Goal: Task Accomplishment & Management: Complete application form

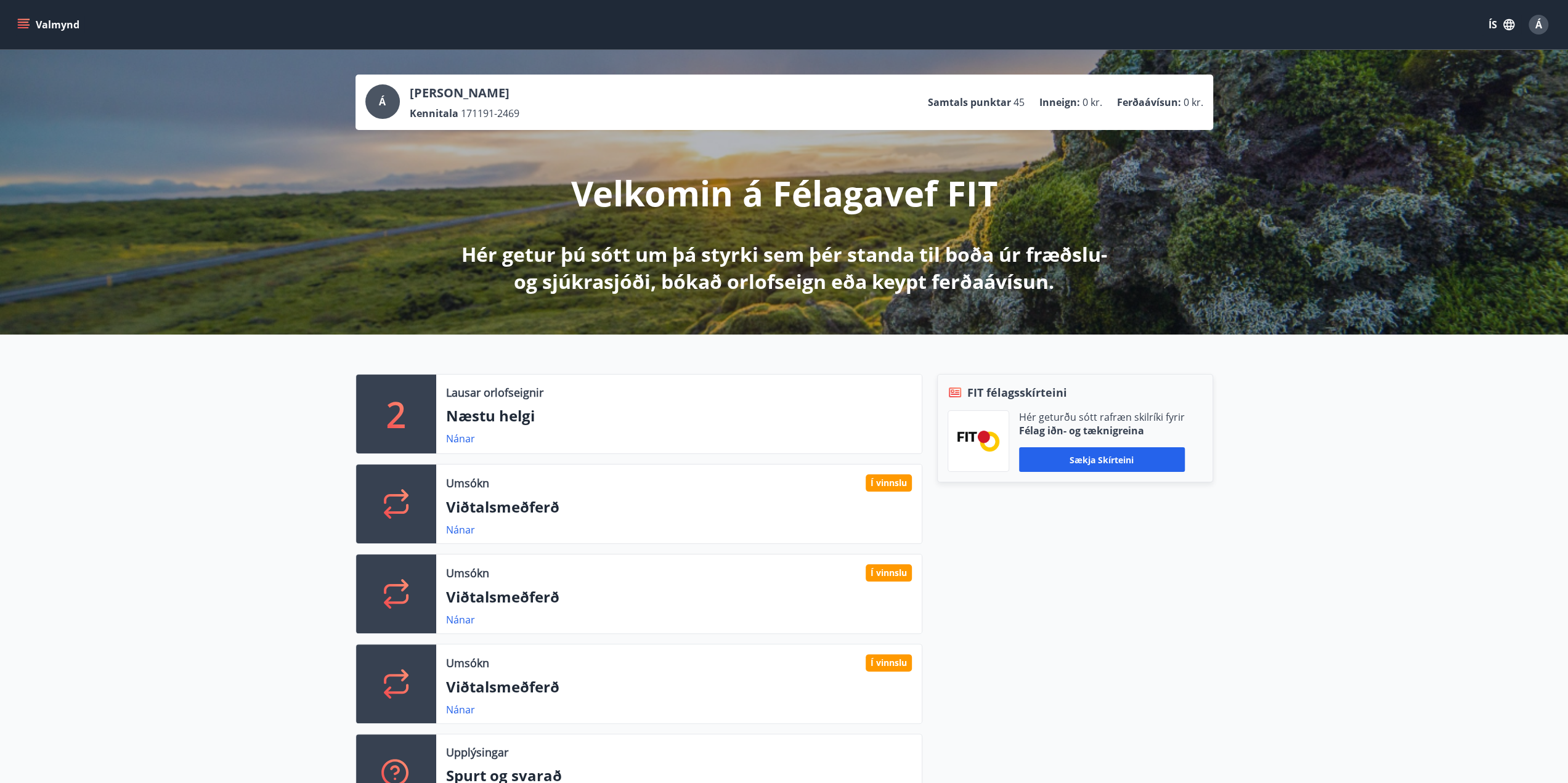
click at [33, 23] on button "Valmynd" at bounding box center [50, 25] width 70 height 23
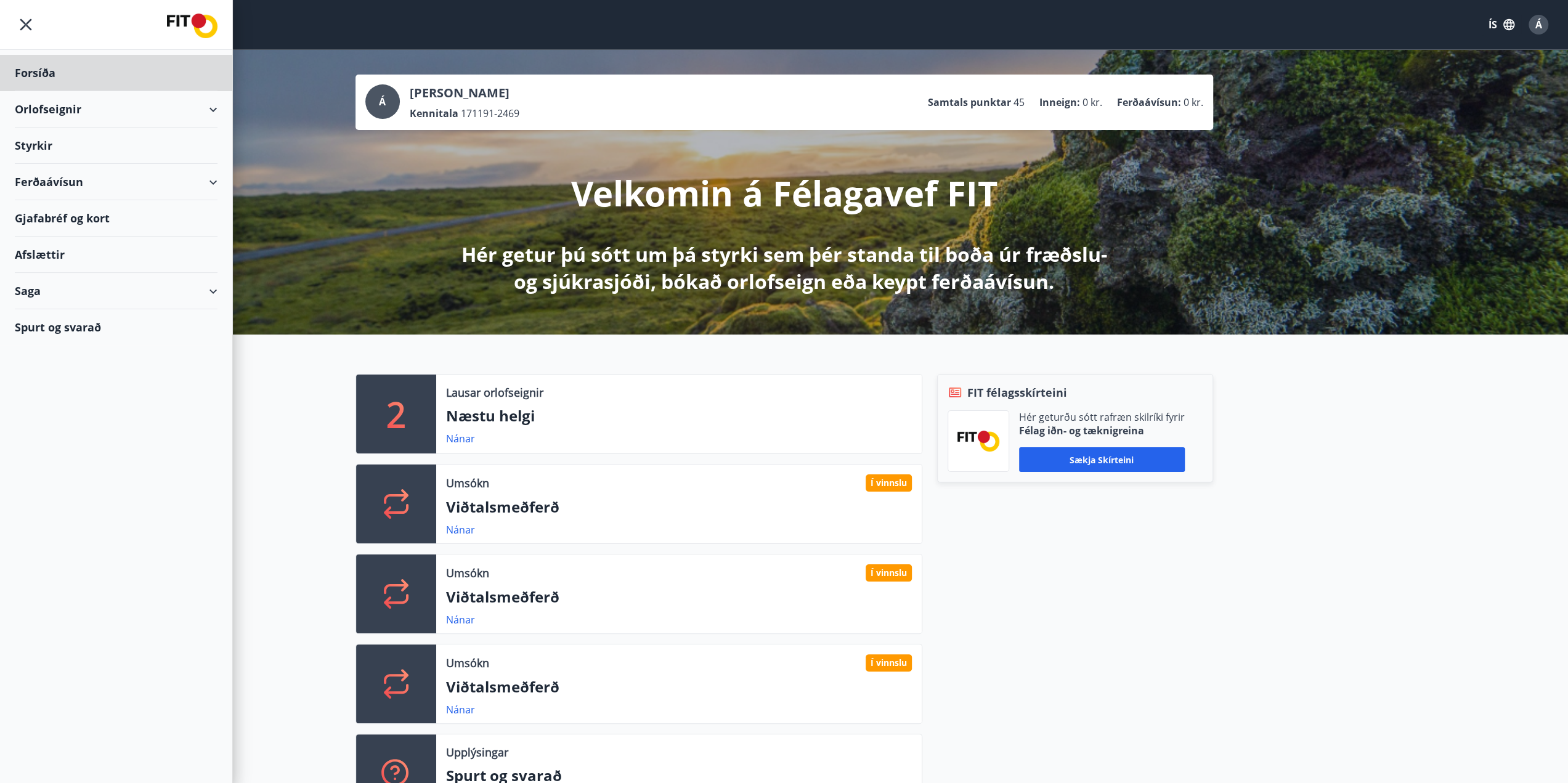
click at [38, 91] on div "Styrkir" at bounding box center [117, 73] width 203 height 36
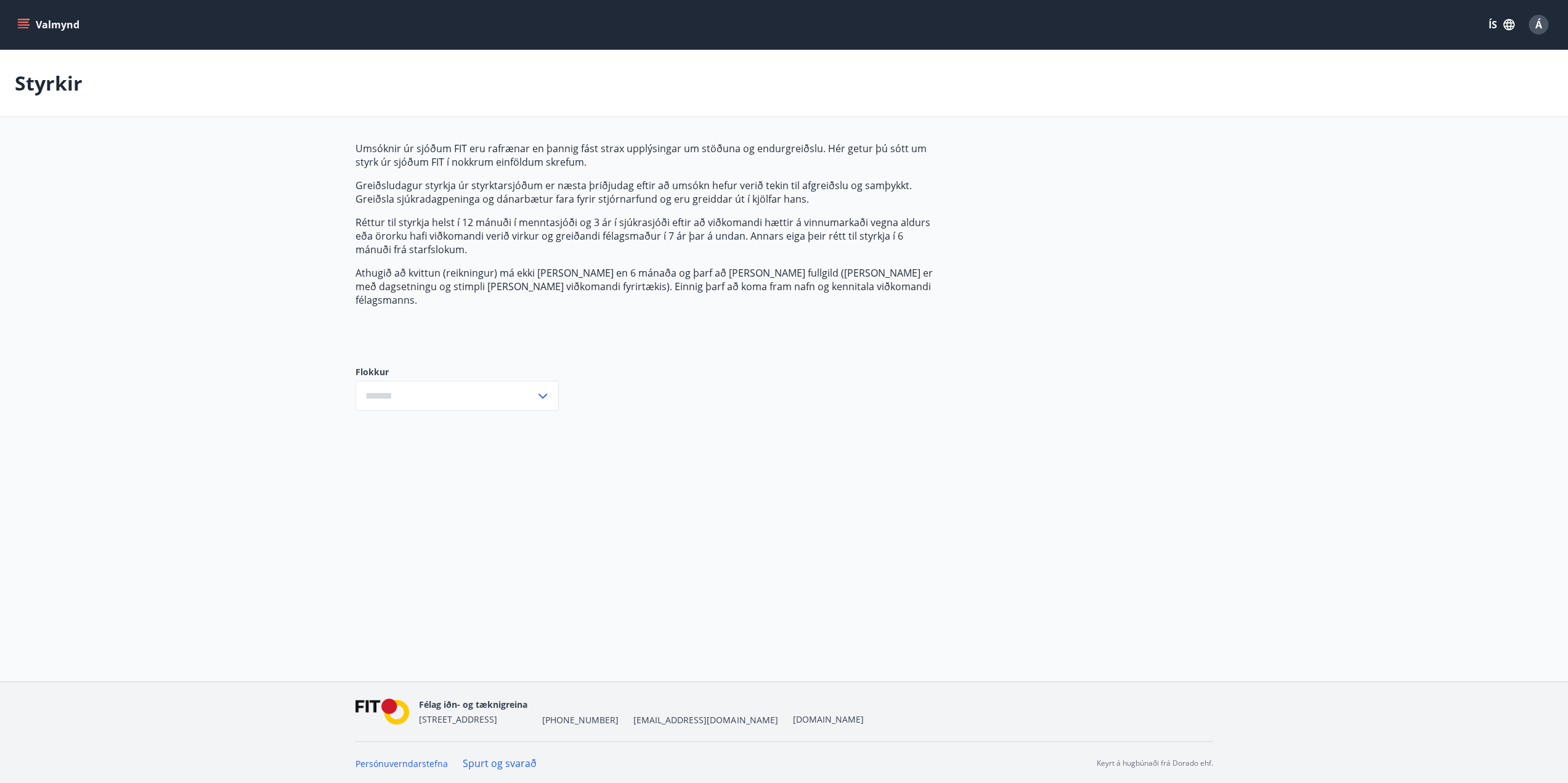
type input "***"
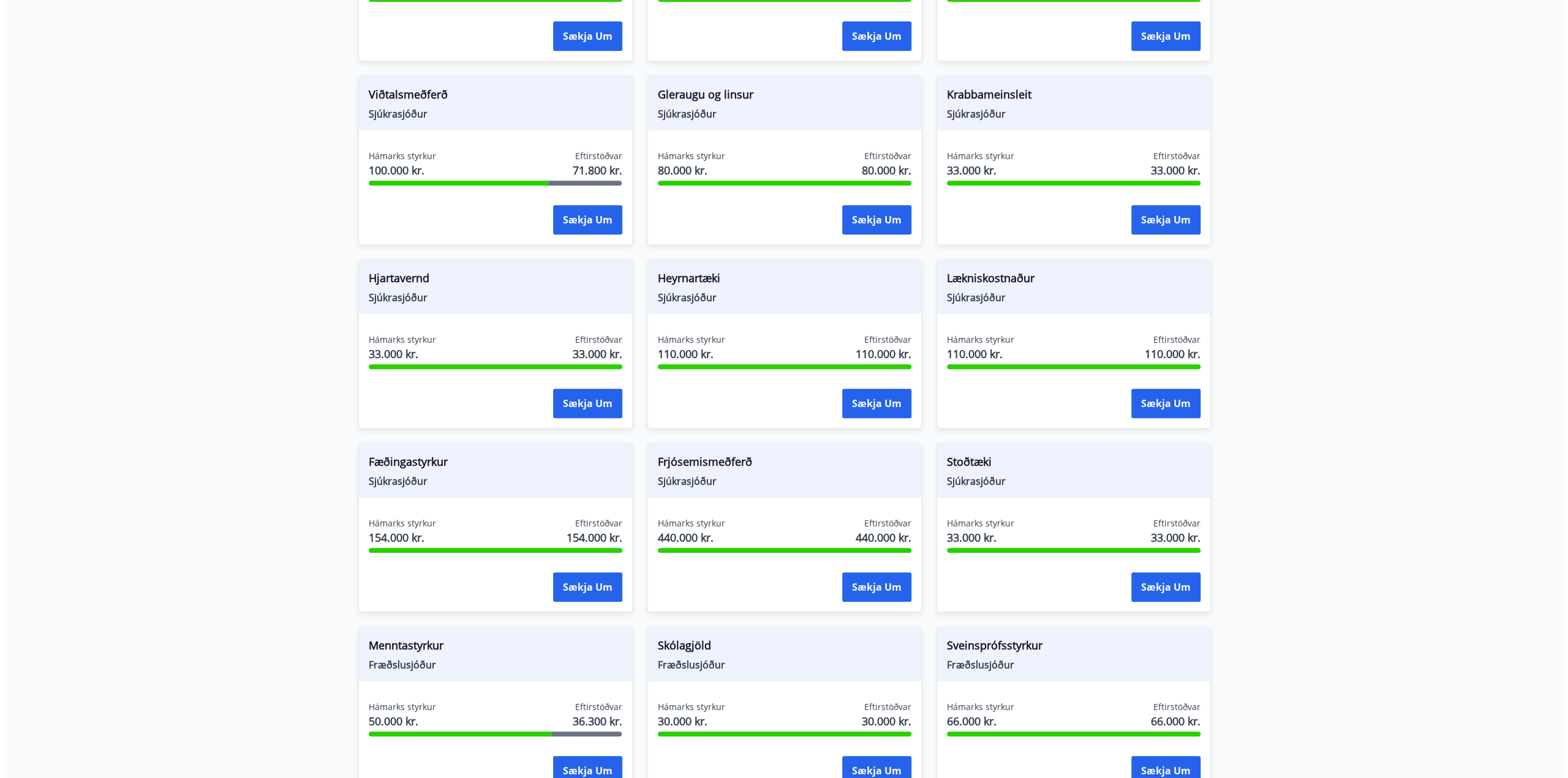
scroll to position [653, 0]
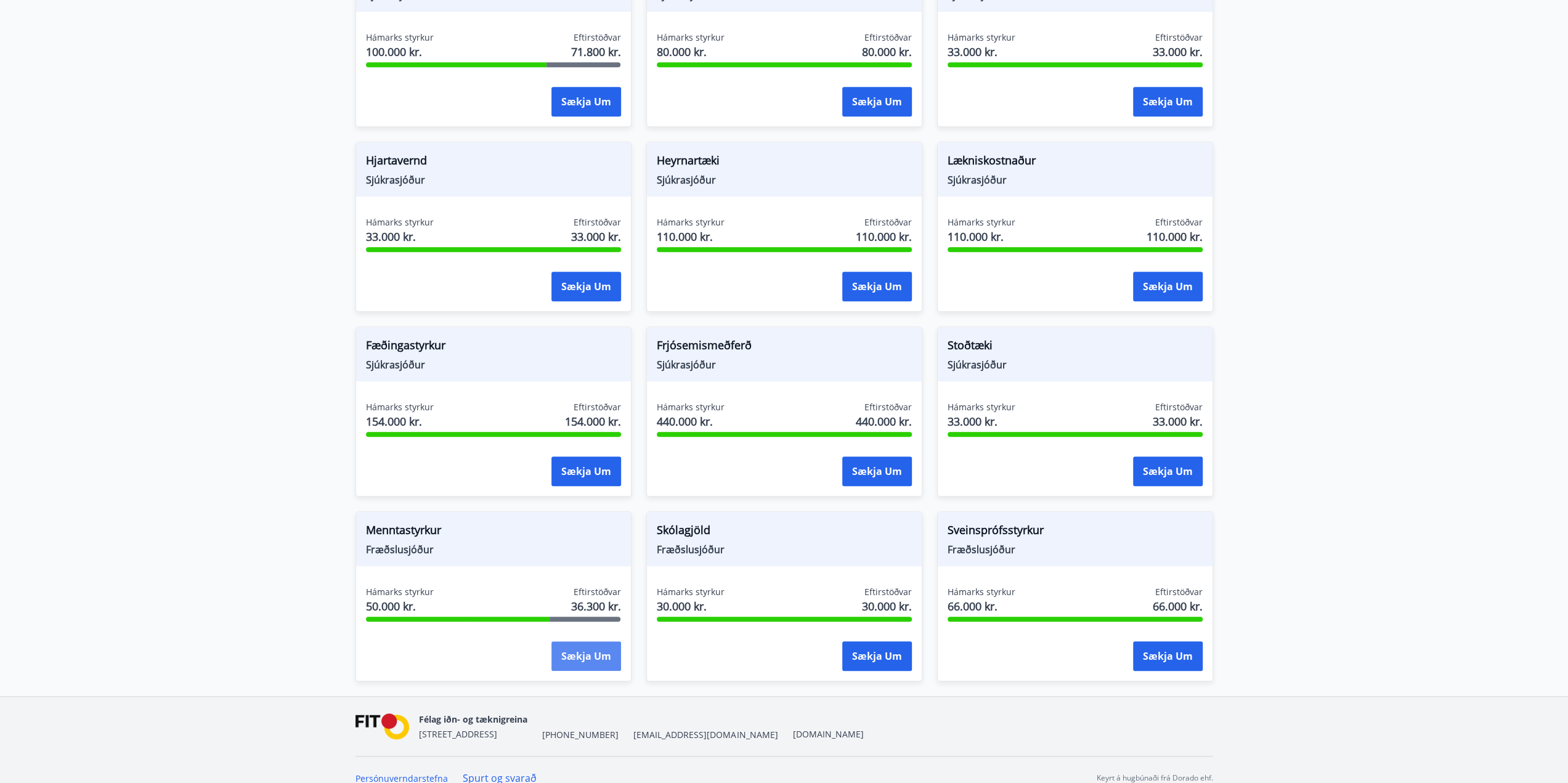
click at [598, 641] on button "Sækja um" at bounding box center [586, 655] width 70 height 29
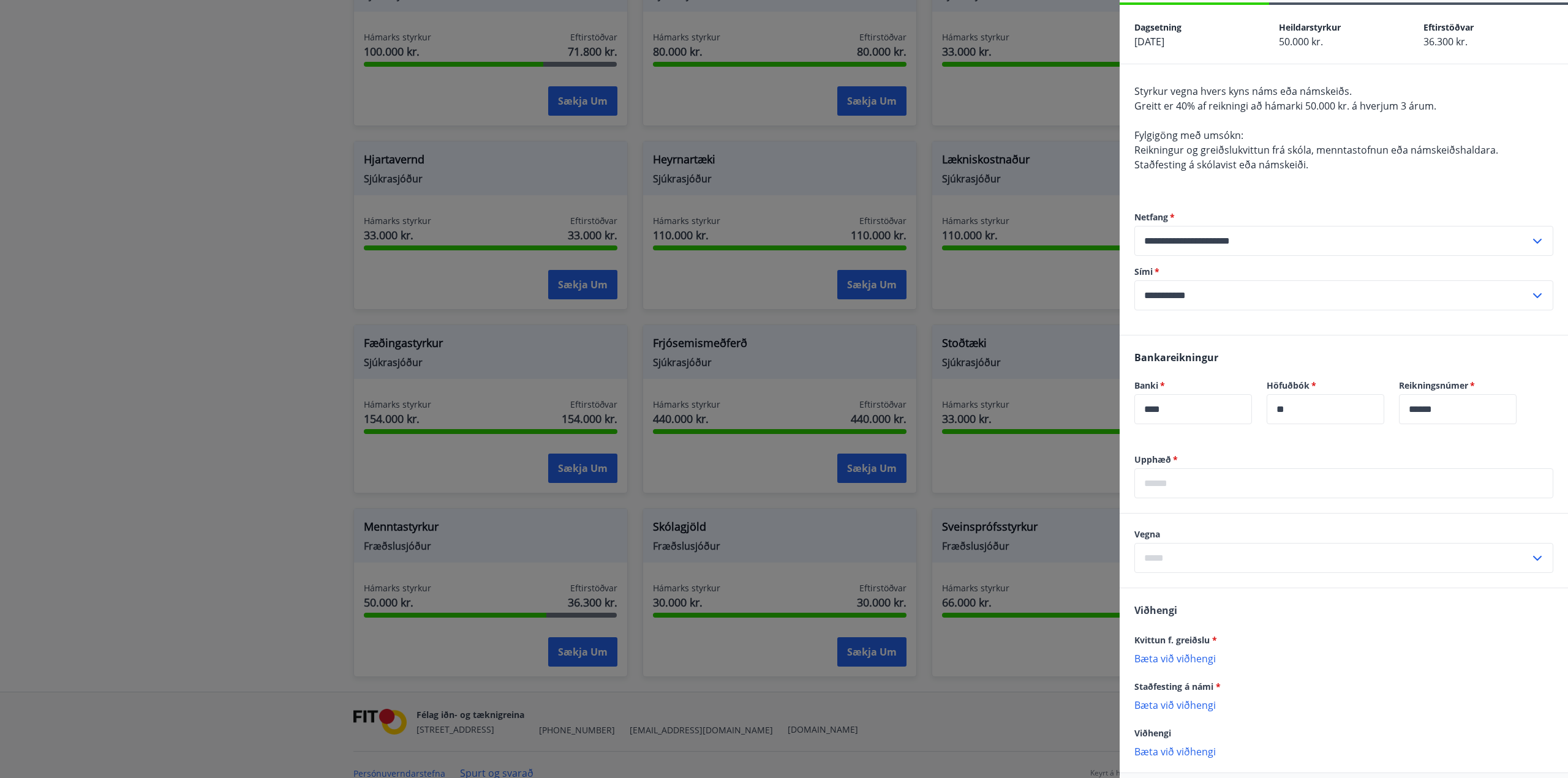
scroll to position [99, 0]
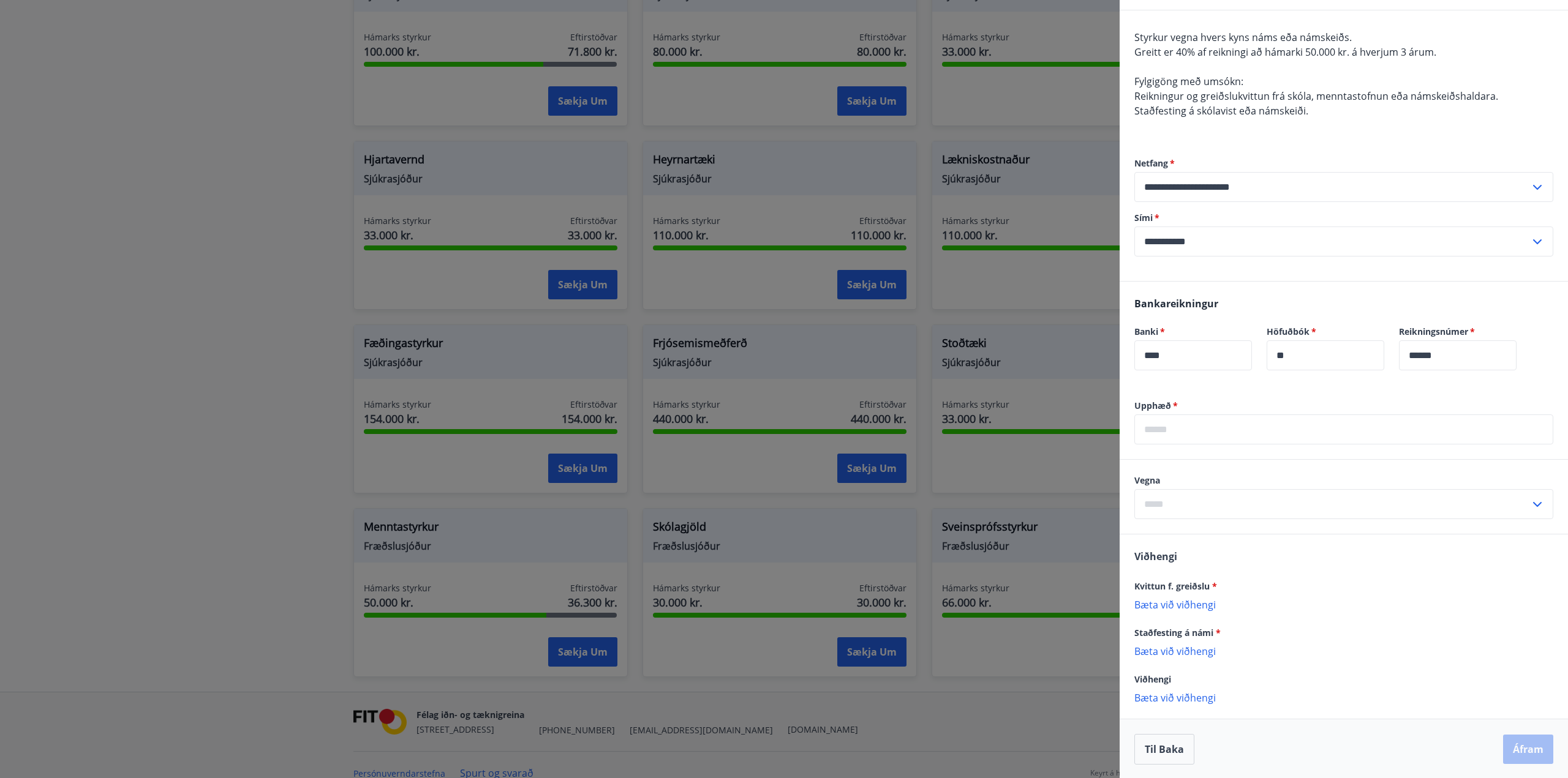
click at [1210, 650] on p "Bæta við viðhengi" at bounding box center [1343, 650] width 419 height 12
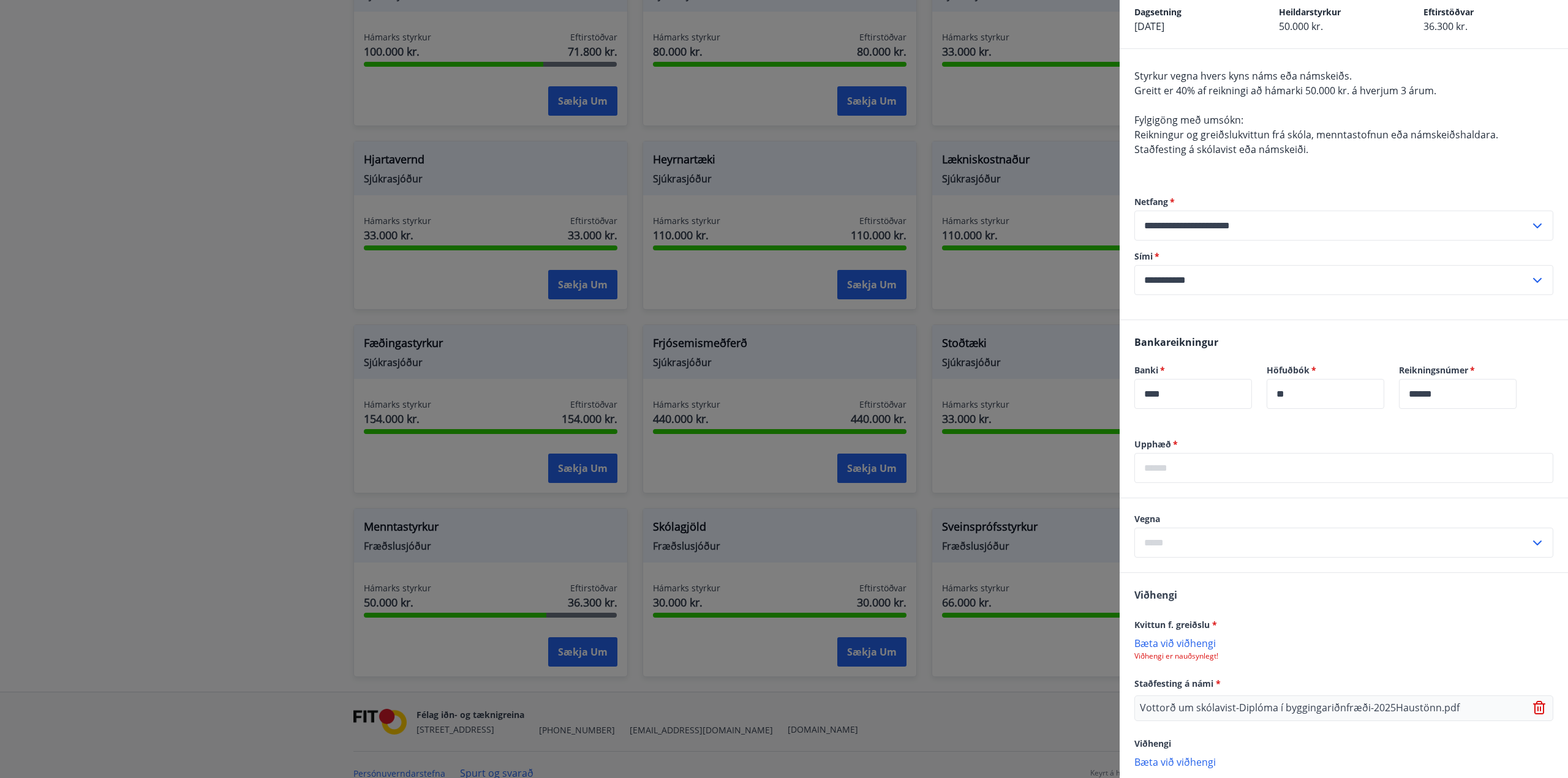
scroll to position [0, 0]
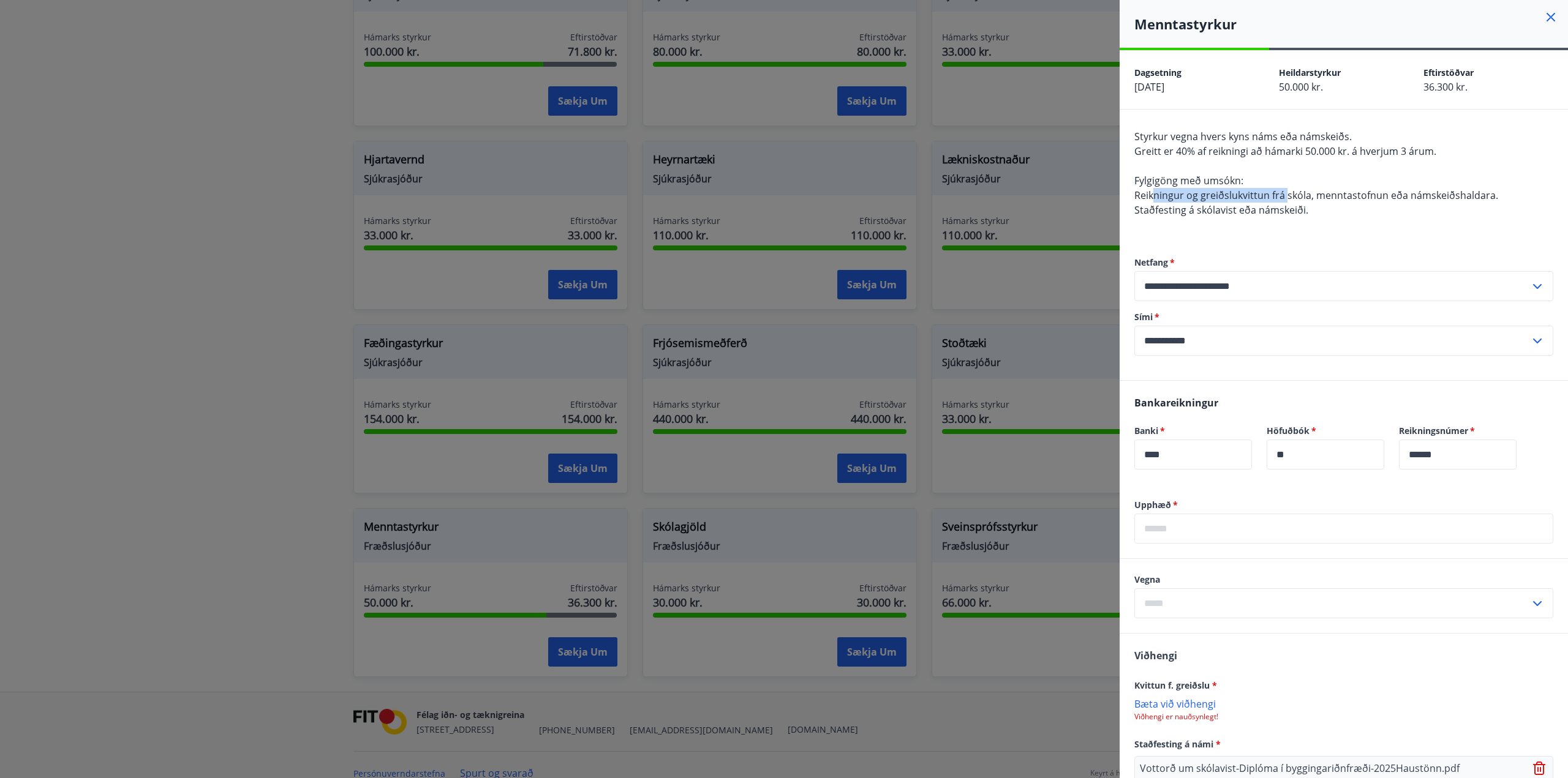
drag, startPoint x: 1151, startPoint y: 193, endPoint x: 1296, endPoint y: 191, distance: 145.0
click at [1292, 190] on span "Reikningur og greiðslukvittun frá skóla, menntastofnun eða námskeiðshaldara." at bounding box center [1316, 195] width 364 height 13
click at [1363, 214] on div "Styrkur vegna hvers kyns náms eða námskeiðs. Greitt er 40% af reikningi að háma…" at bounding box center [1343, 181] width 419 height 103
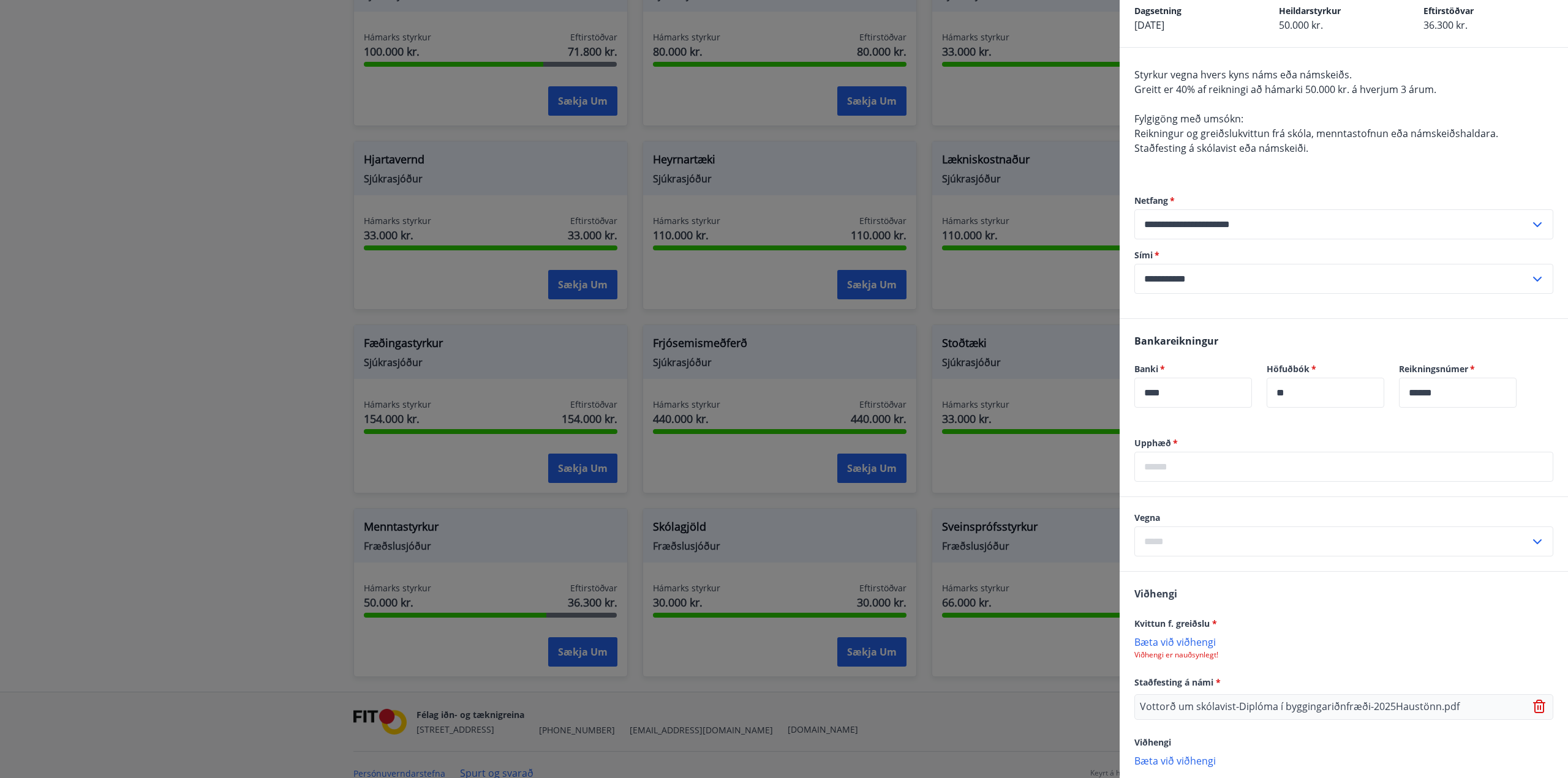
scroll to position [125, 0]
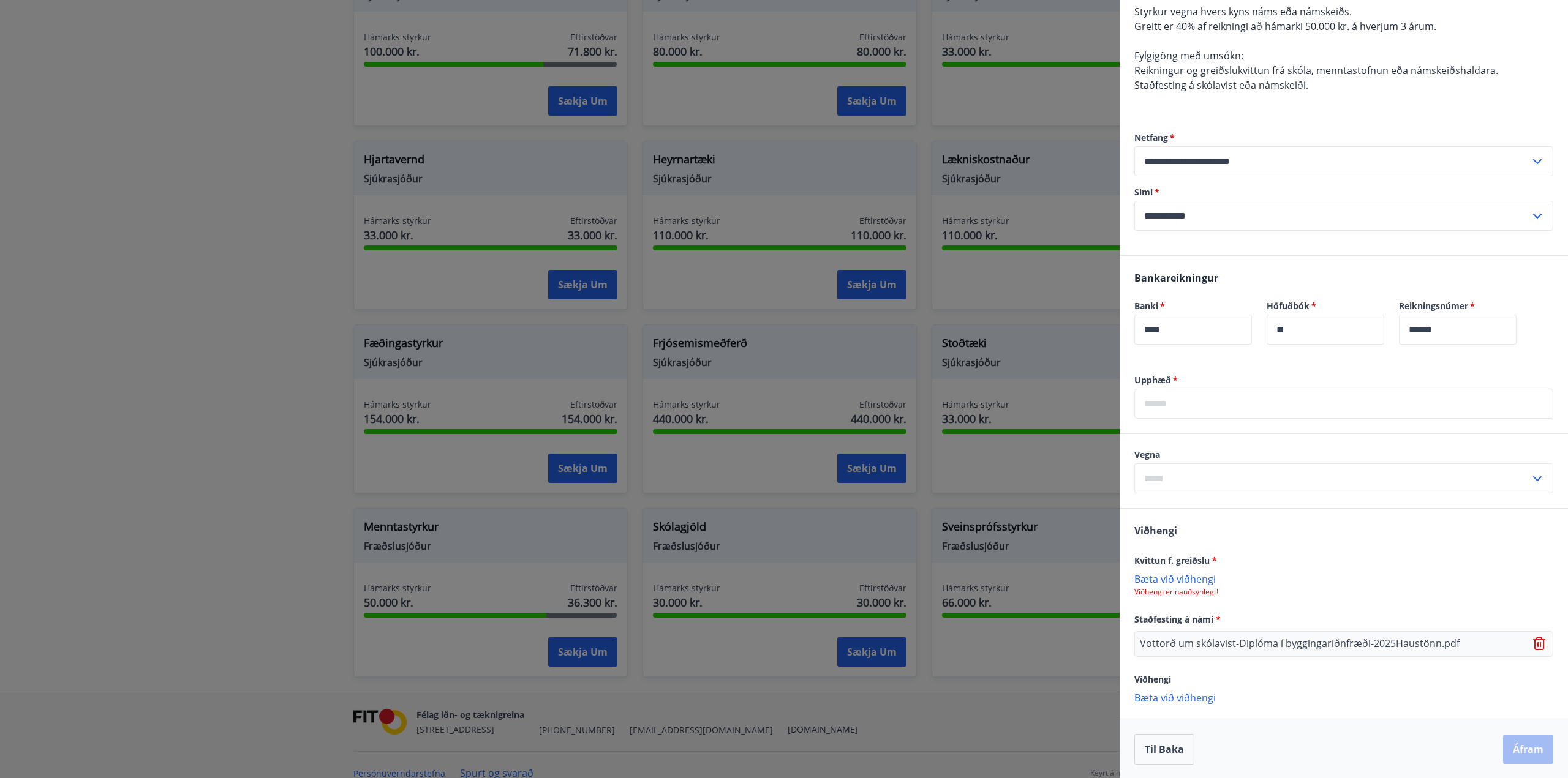
click at [1184, 575] on p "Bæta við viðhengi" at bounding box center [1343, 578] width 419 height 12
click at [1197, 694] on p "Bæta við viðhengi" at bounding box center [1343, 698] width 419 height 12
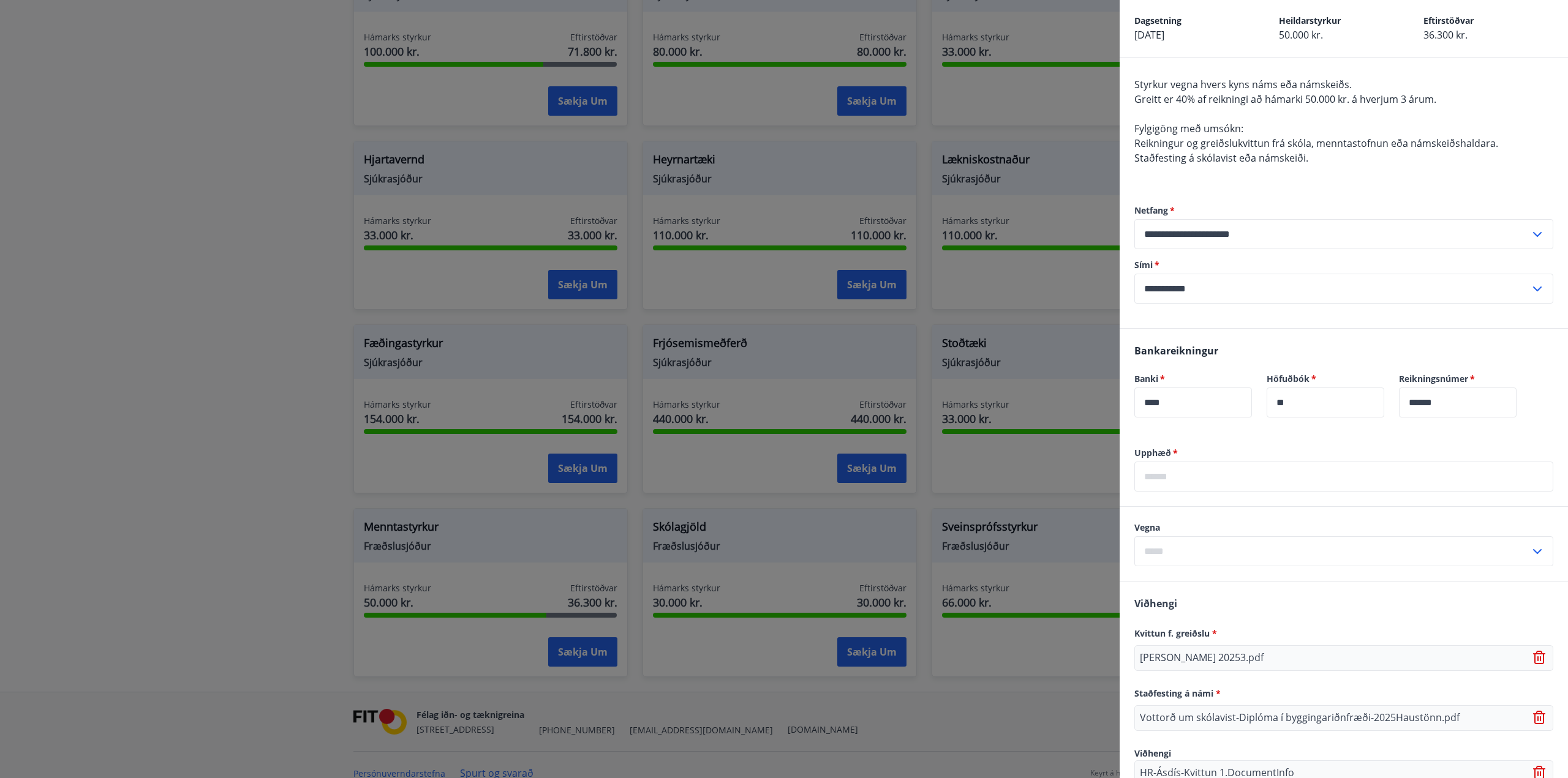
scroll to position [0, 0]
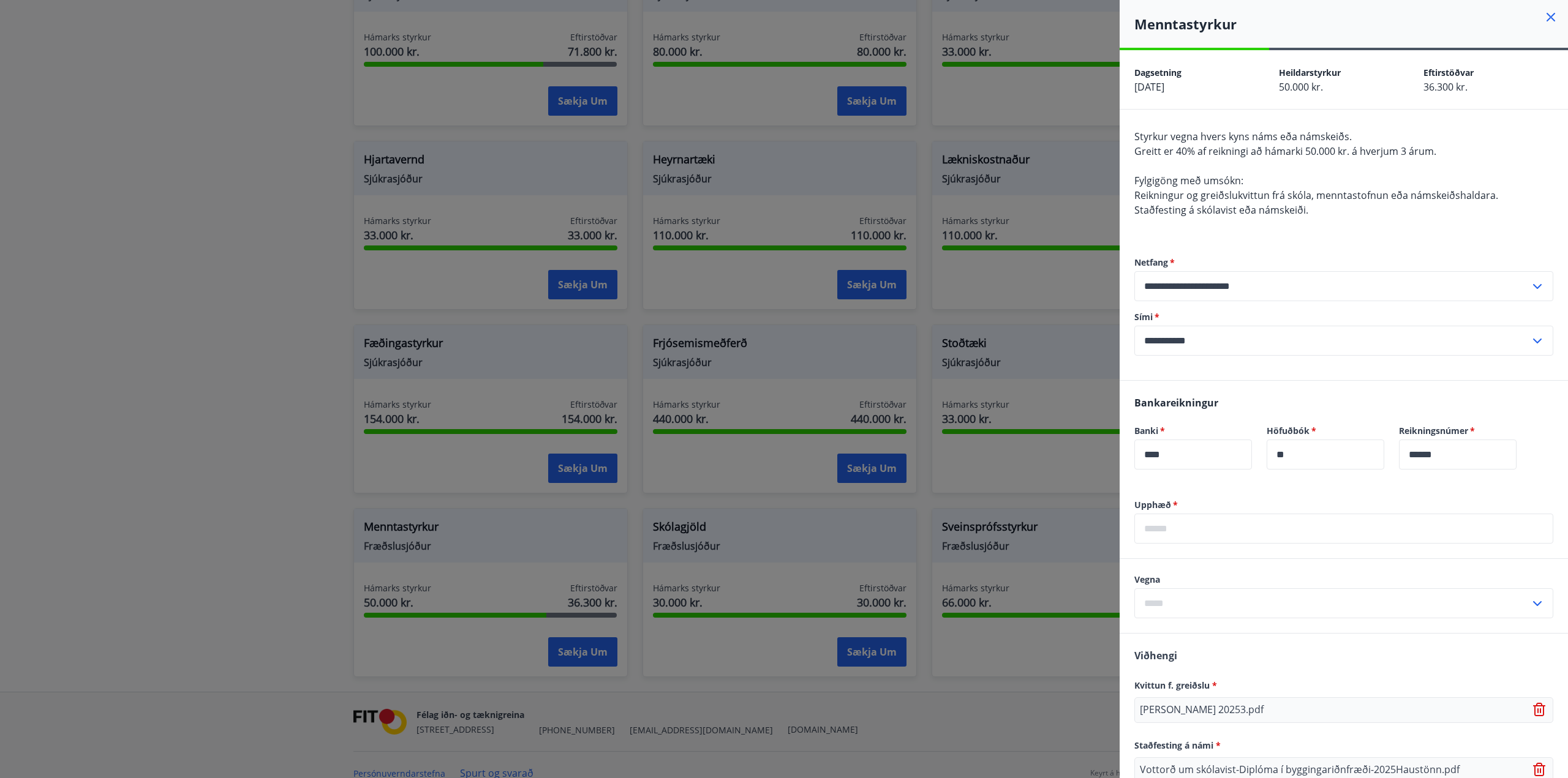
click at [1247, 532] on input "text" at bounding box center [1343, 529] width 419 height 30
drag, startPoint x: 1232, startPoint y: 516, endPoint x: 1239, endPoint y: 517, distance: 7.1
click at [1232, 516] on input "text" at bounding box center [1343, 529] width 419 height 30
type input "******"
click at [1218, 603] on input "text" at bounding box center [1332, 603] width 396 height 30
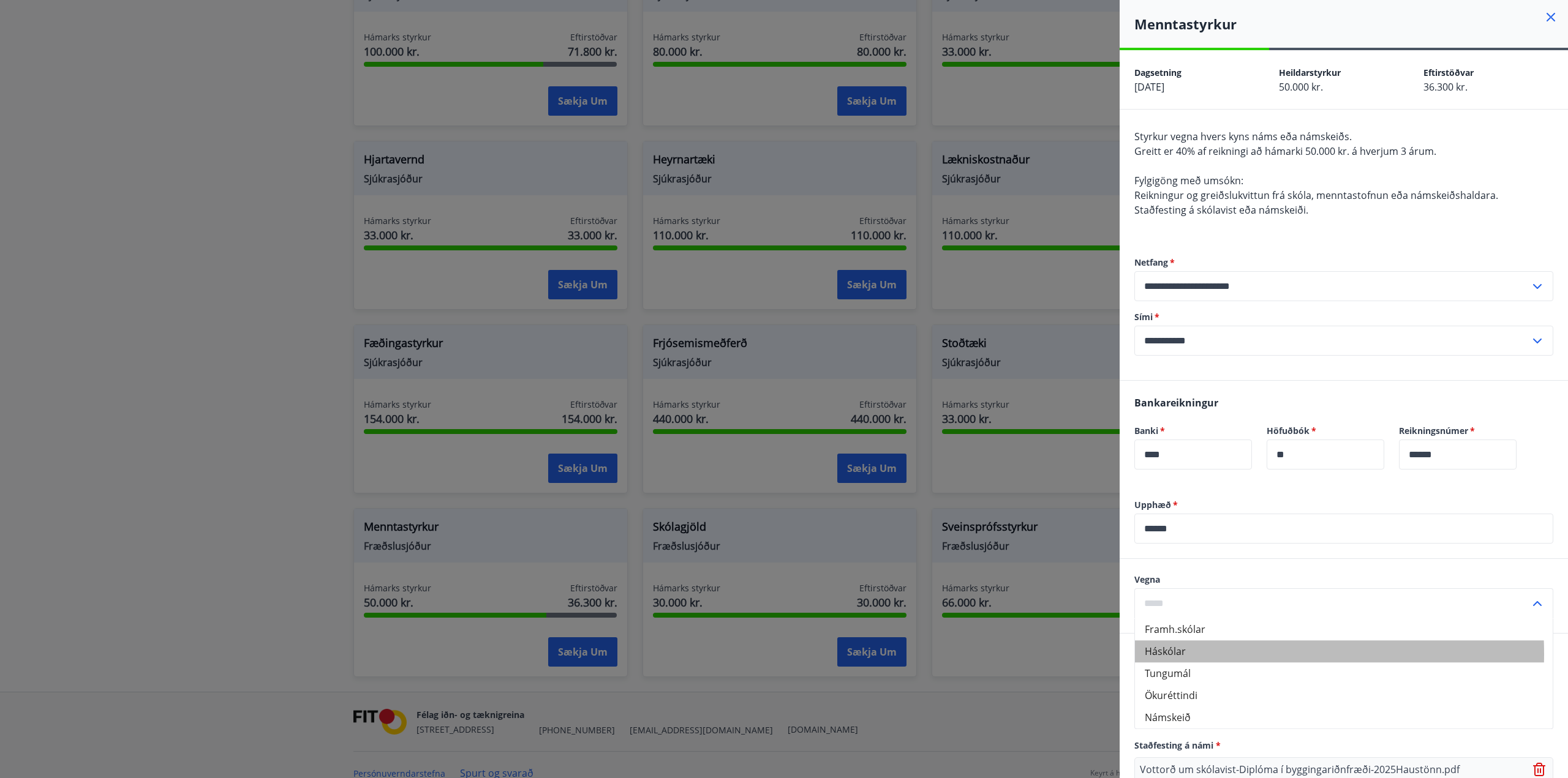
click at [1211, 653] on li "Háskólar" at bounding box center [1343, 651] width 418 height 22
type input "********"
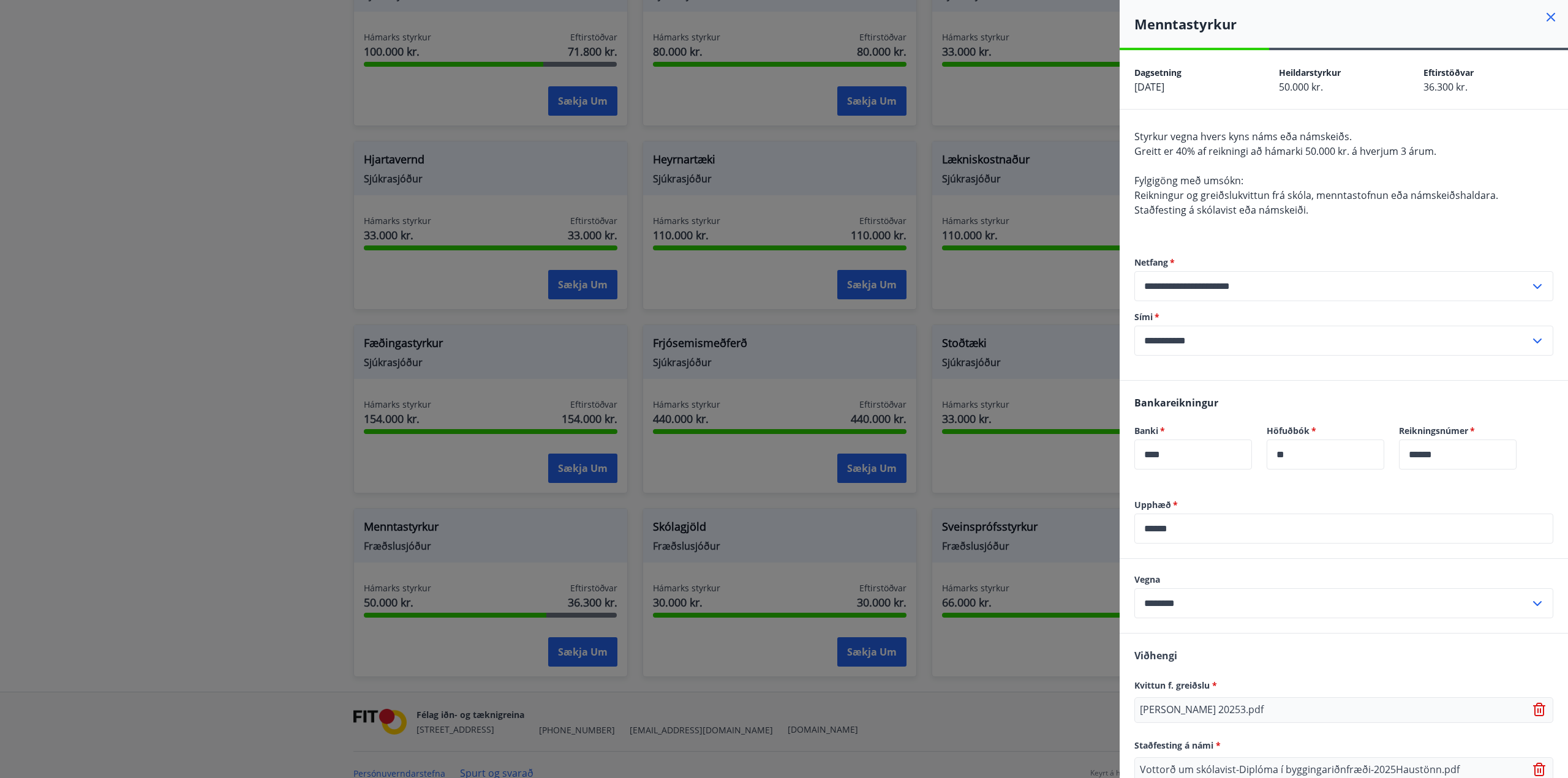
scroll to position [181, 0]
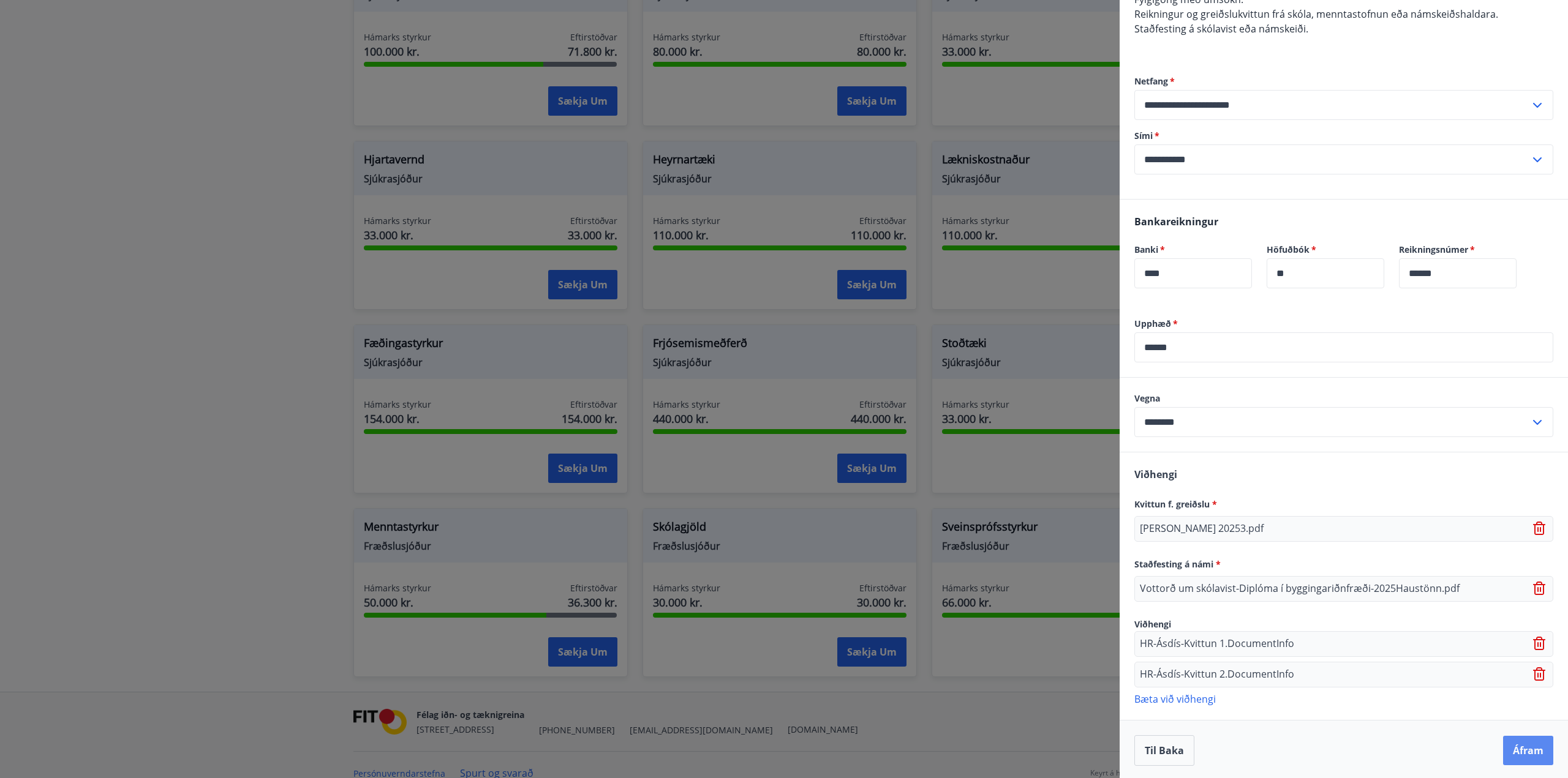
click at [1523, 750] on button "Áfram" at bounding box center [1528, 750] width 50 height 29
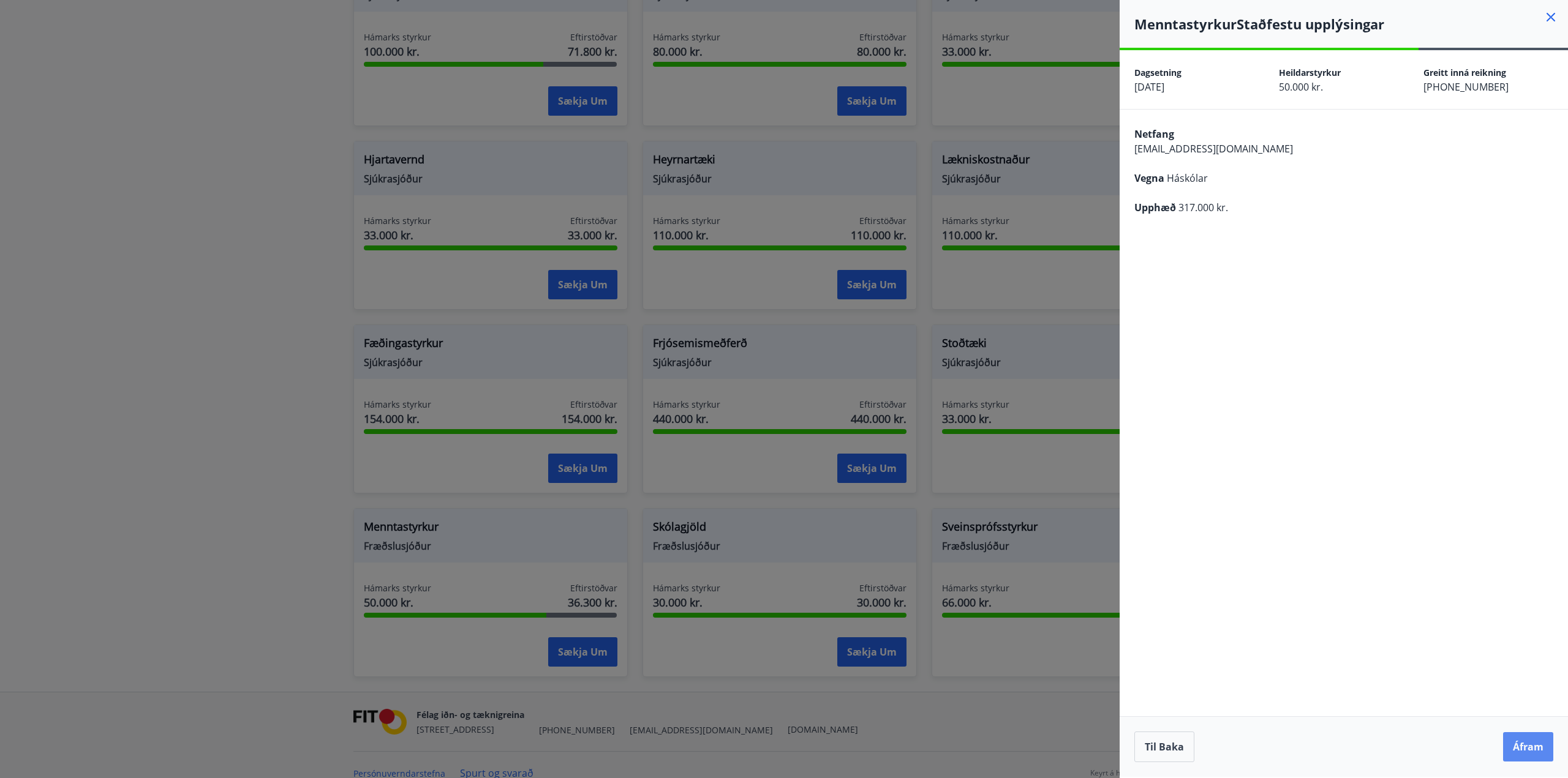
click at [1525, 752] on button "Áfram" at bounding box center [1528, 746] width 50 height 29
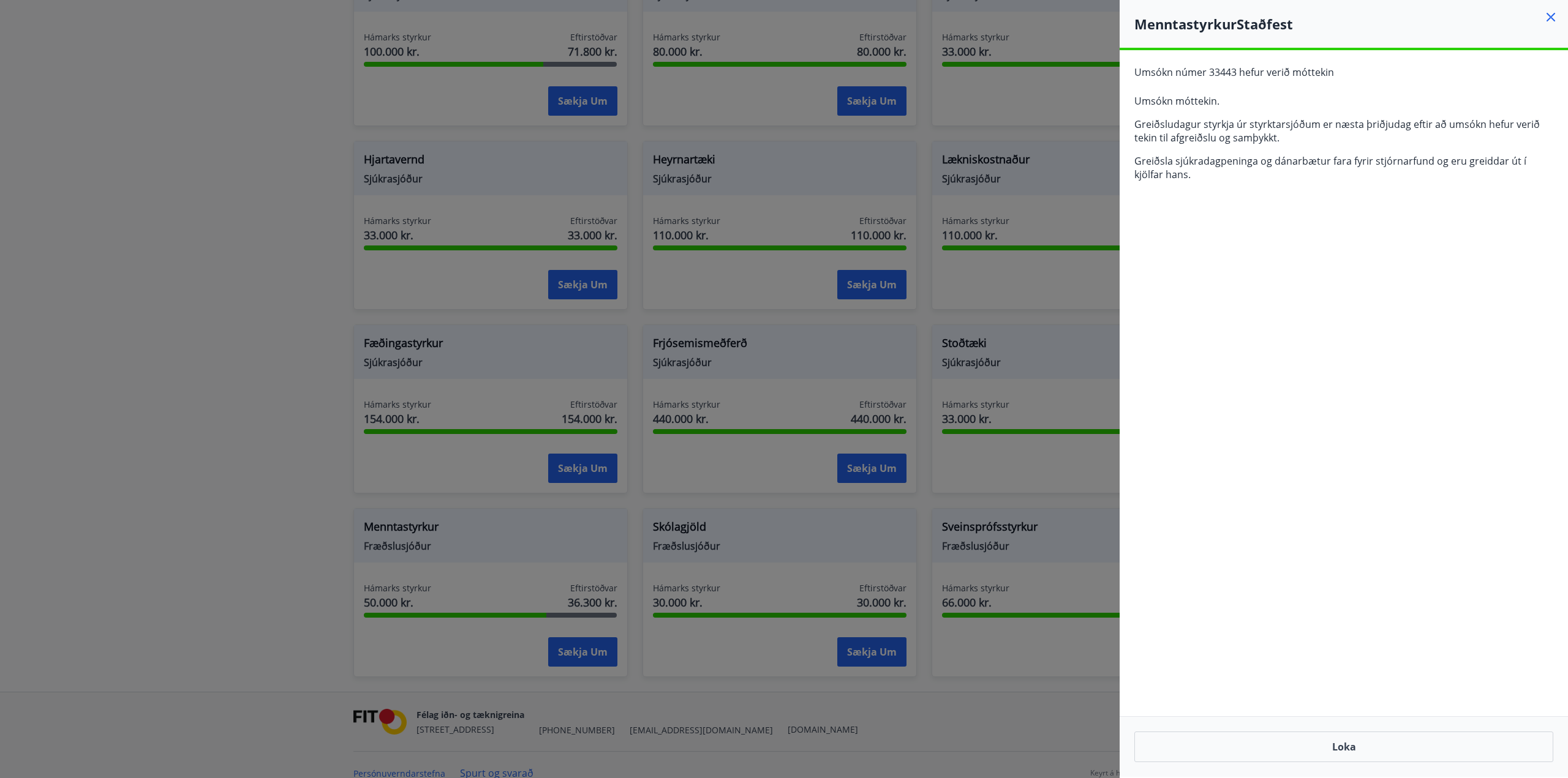
click at [1549, 16] on icon at bounding box center [1550, 16] width 8 height 8
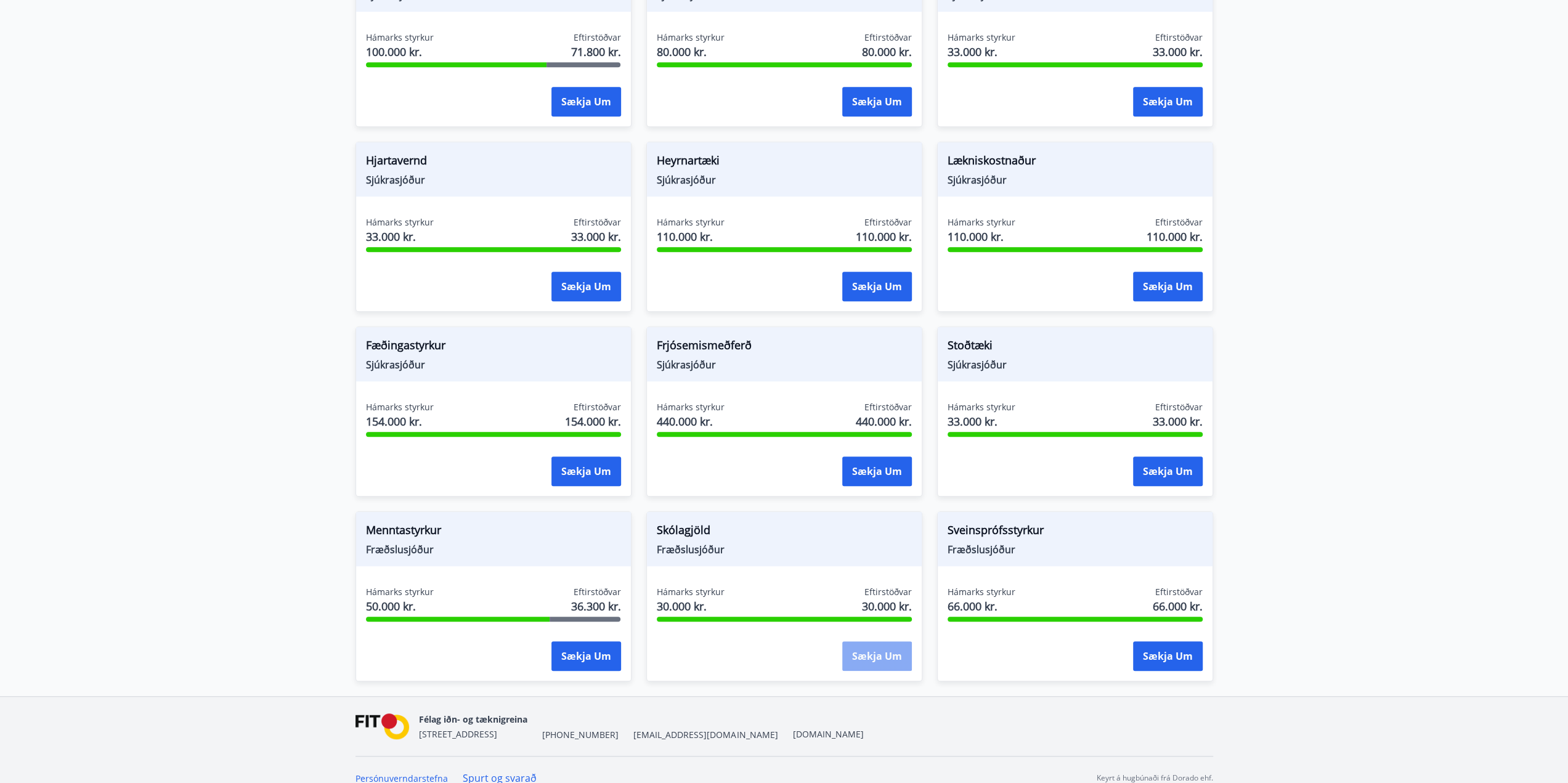
click at [876, 641] on button "Sækja um" at bounding box center [877, 655] width 70 height 29
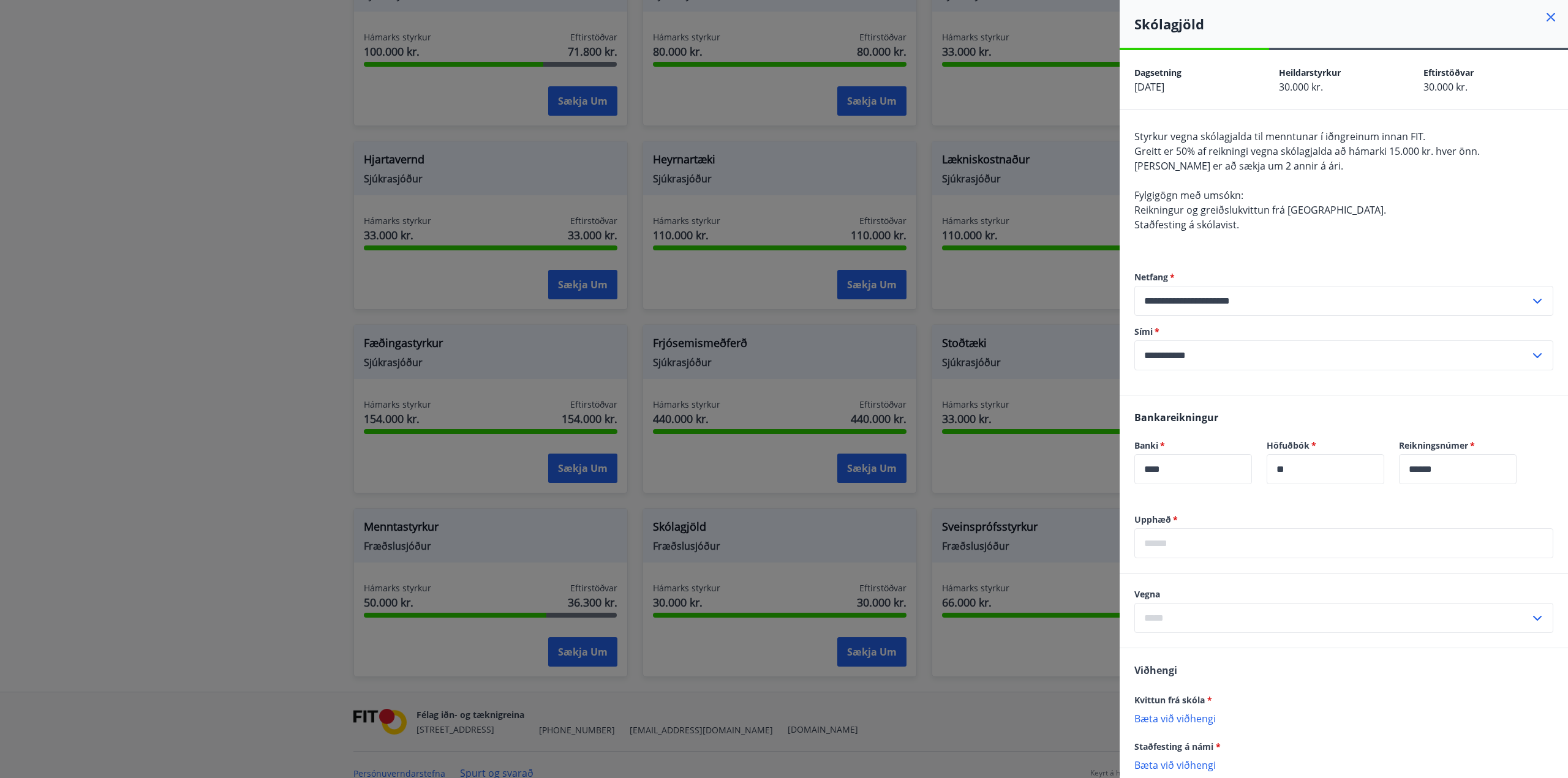
click at [1216, 547] on input "text" at bounding box center [1343, 543] width 419 height 30
type input "******"
click at [1253, 614] on input "text" at bounding box center [1332, 617] width 396 height 30
click at [1231, 640] on li "Fyrri önn" at bounding box center [1343, 644] width 418 height 22
type input "*********"
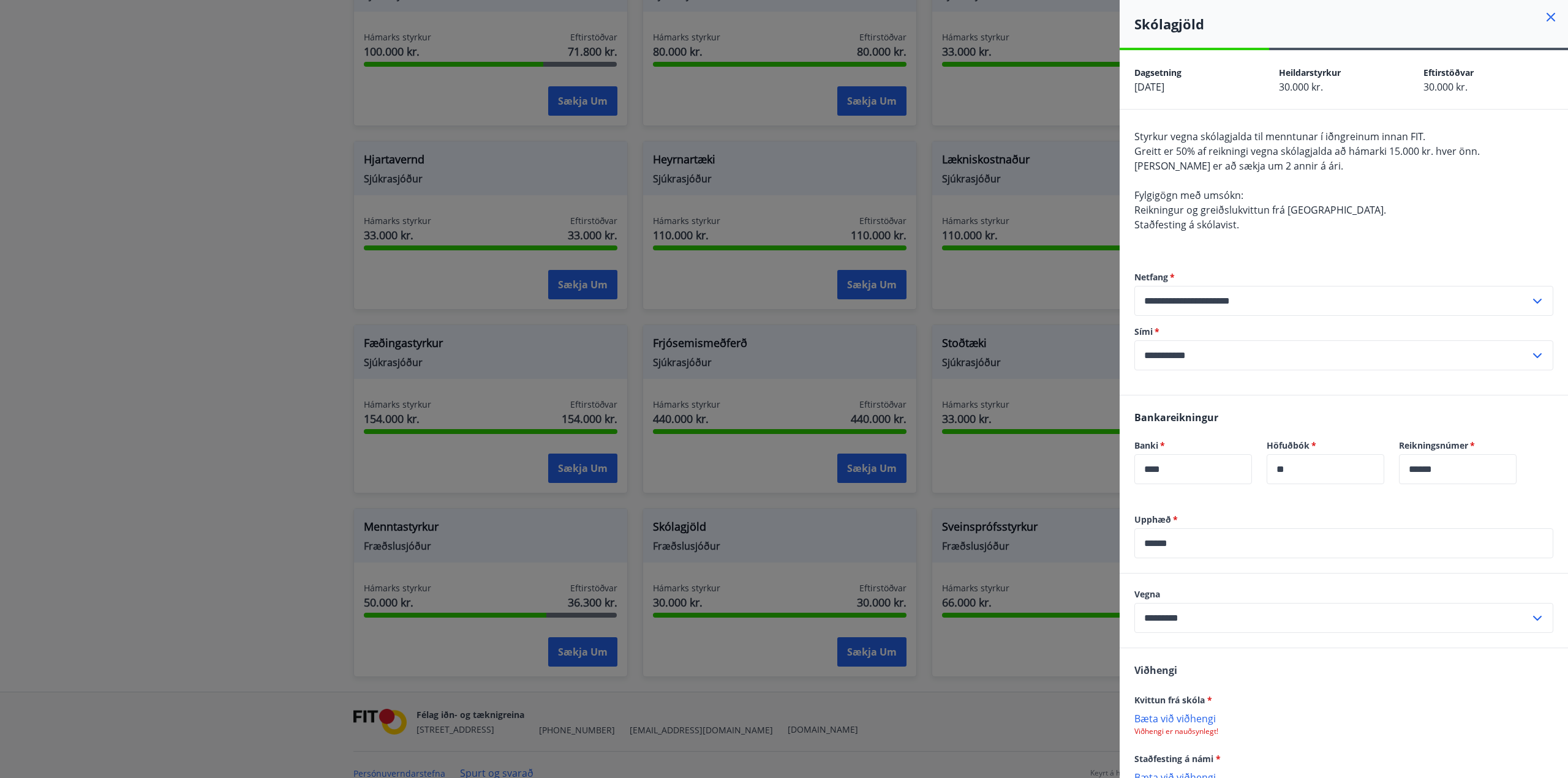
scroll to position [138, 0]
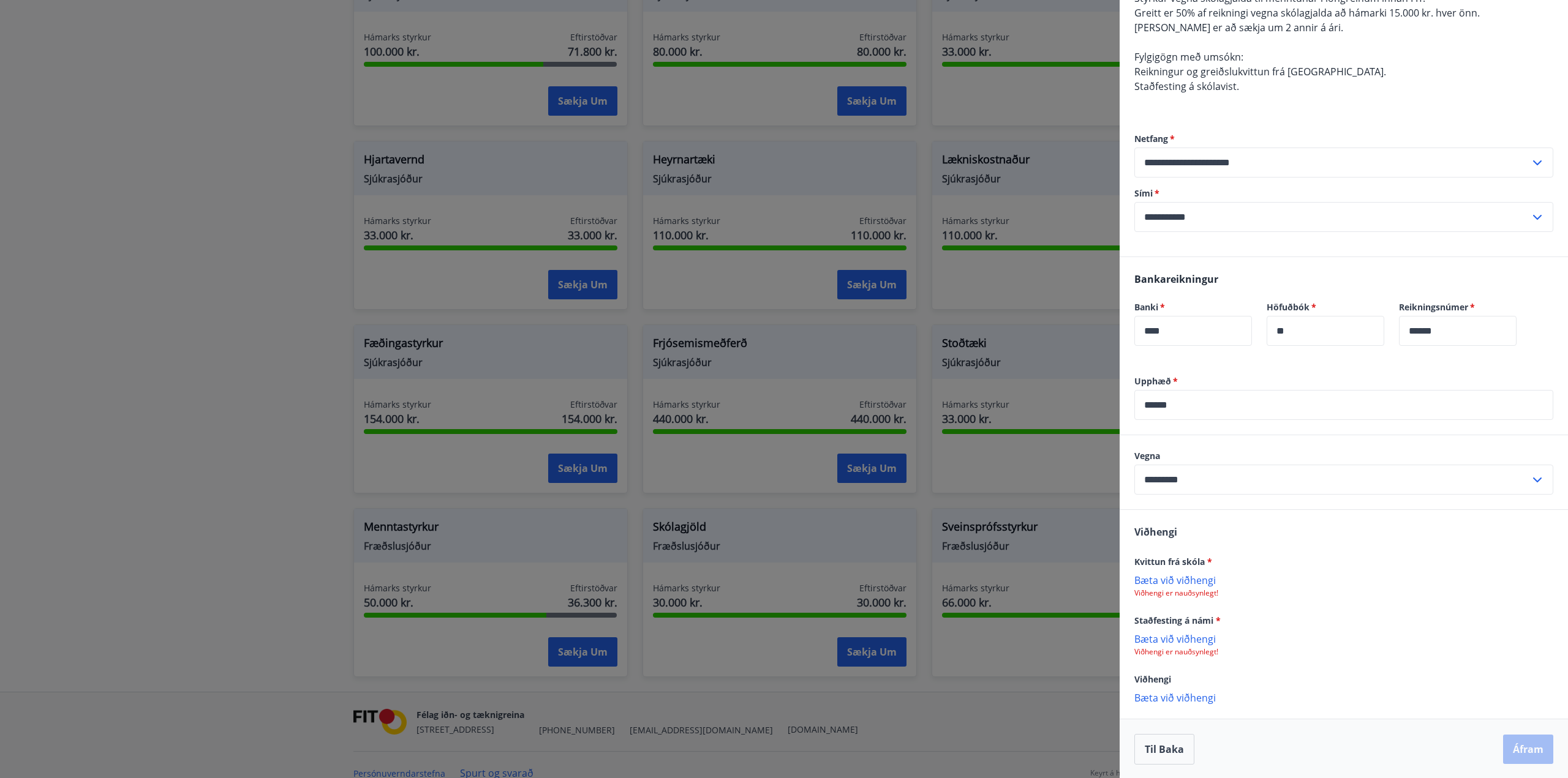
click at [1194, 579] on p "Bæta við viðhengi" at bounding box center [1343, 579] width 419 height 12
click at [1193, 641] on p "Bæta við viðhengi" at bounding box center [1343, 639] width 419 height 12
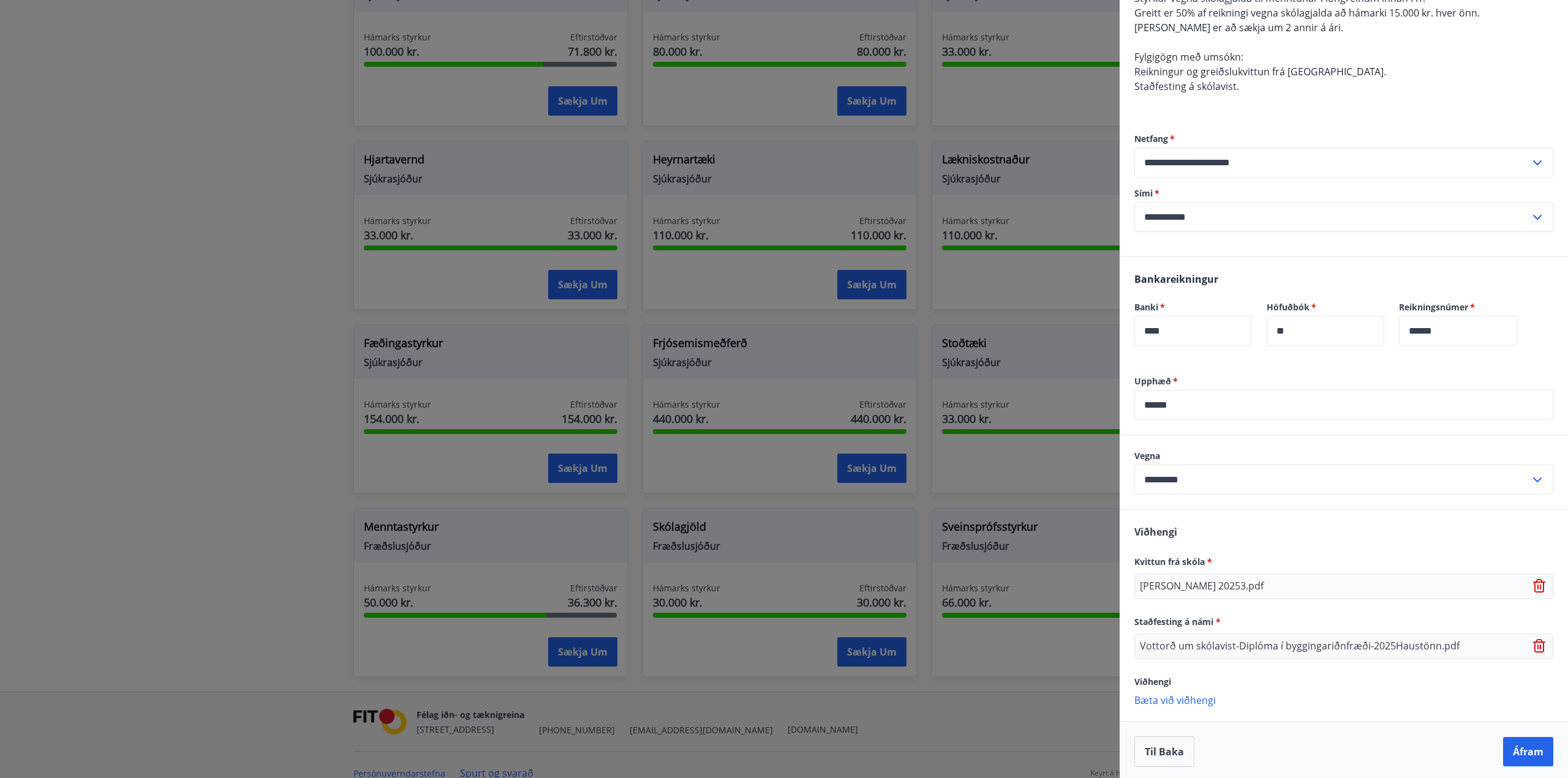
click at [1196, 698] on p "Bæta við viðhengi" at bounding box center [1343, 700] width 419 height 12
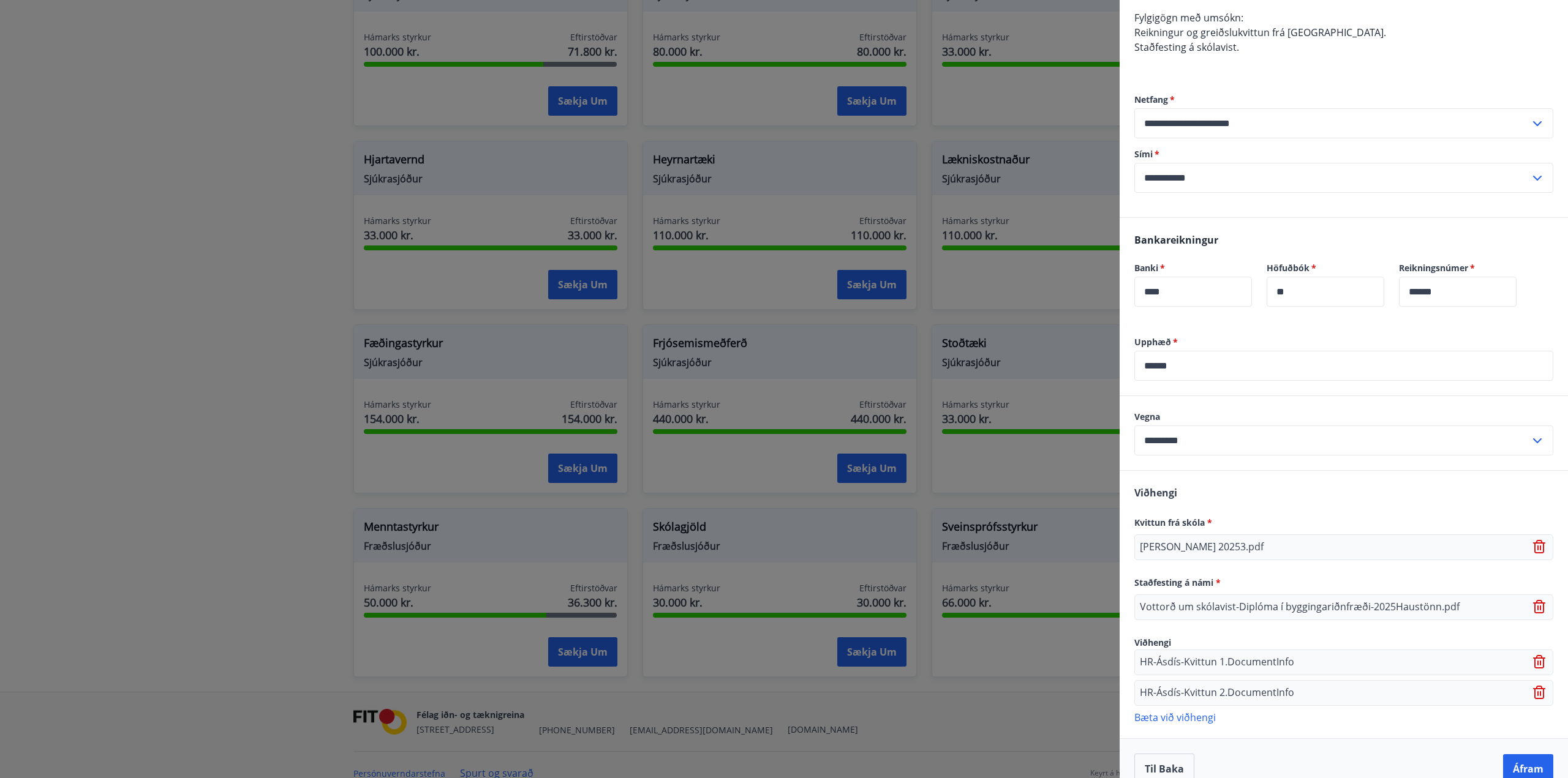
scroll to position [196, 0]
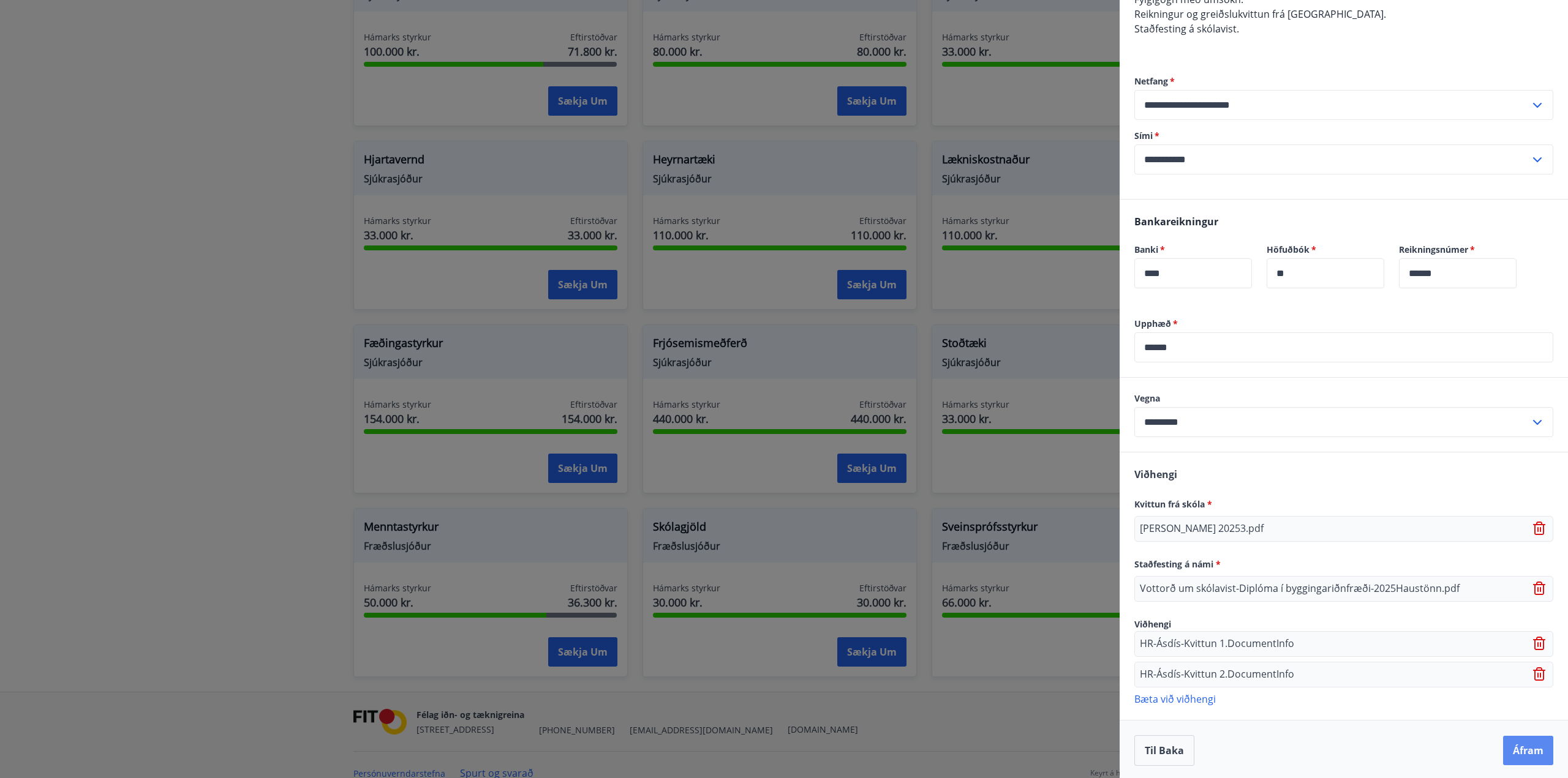
click at [1524, 749] on button "Áfram" at bounding box center [1528, 750] width 50 height 29
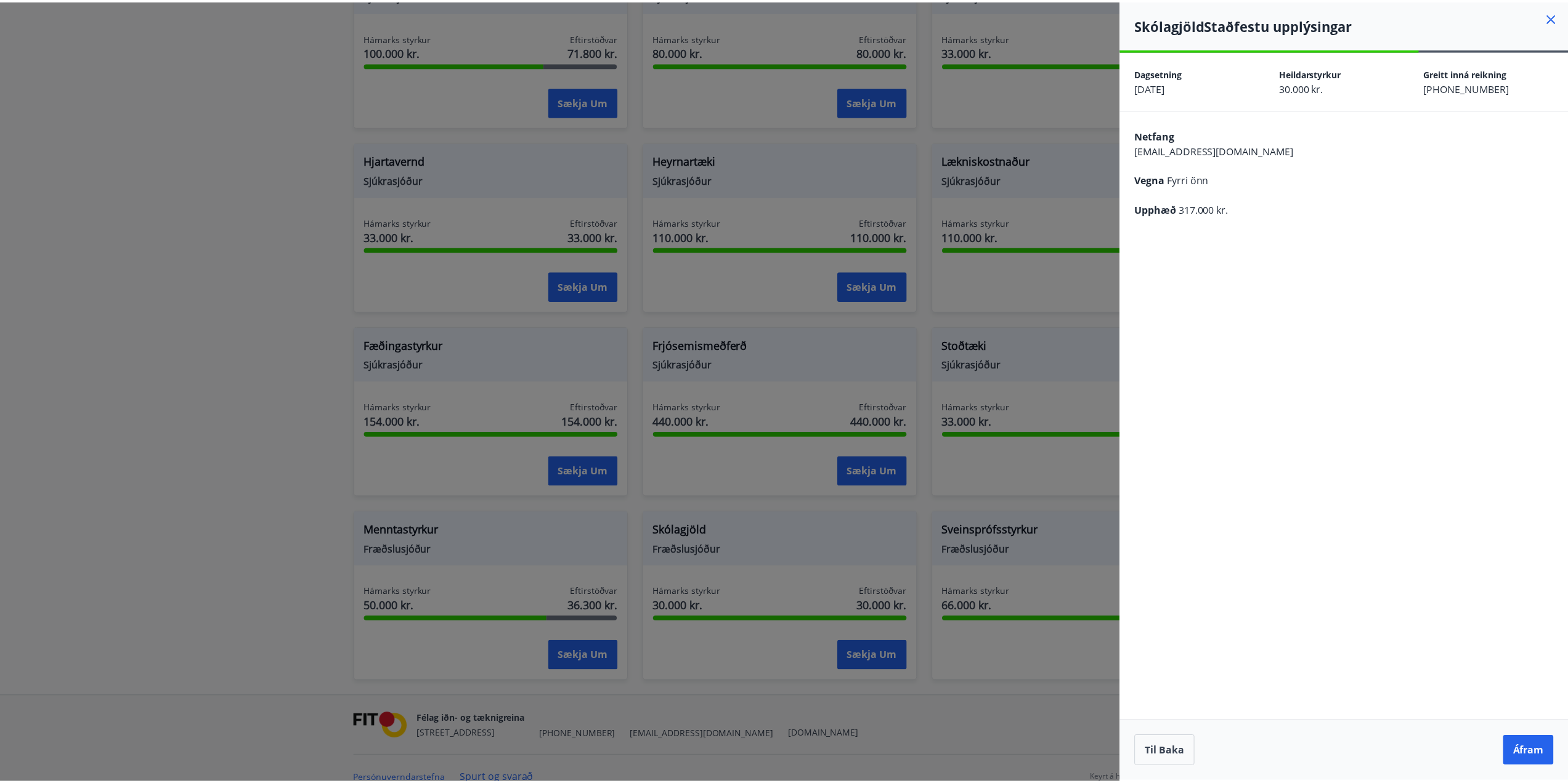
scroll to position [0, 0]
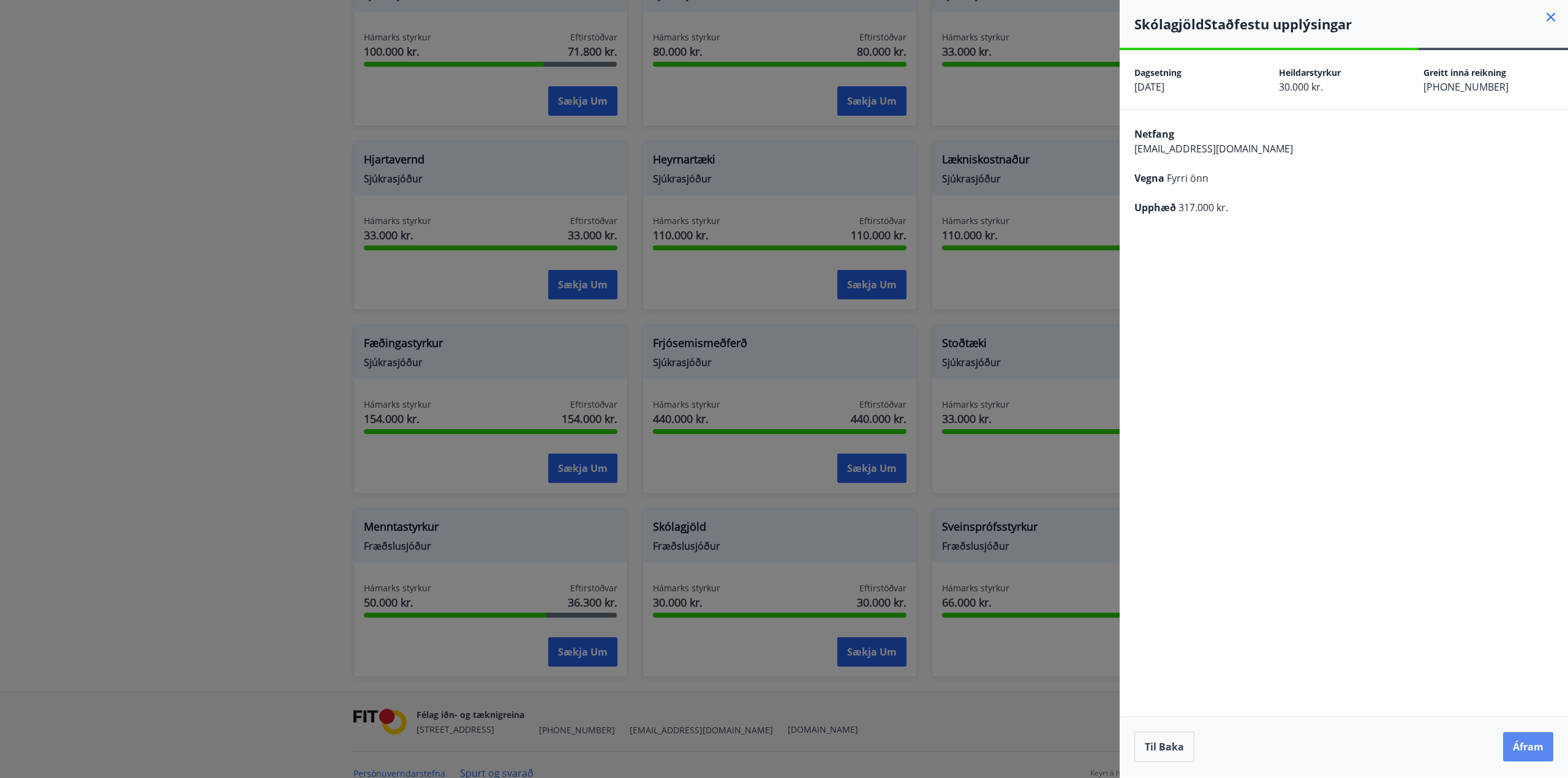
click at [1537, 756] on button "Áfram" at bounding box center [1528, 746] width 50 height 29
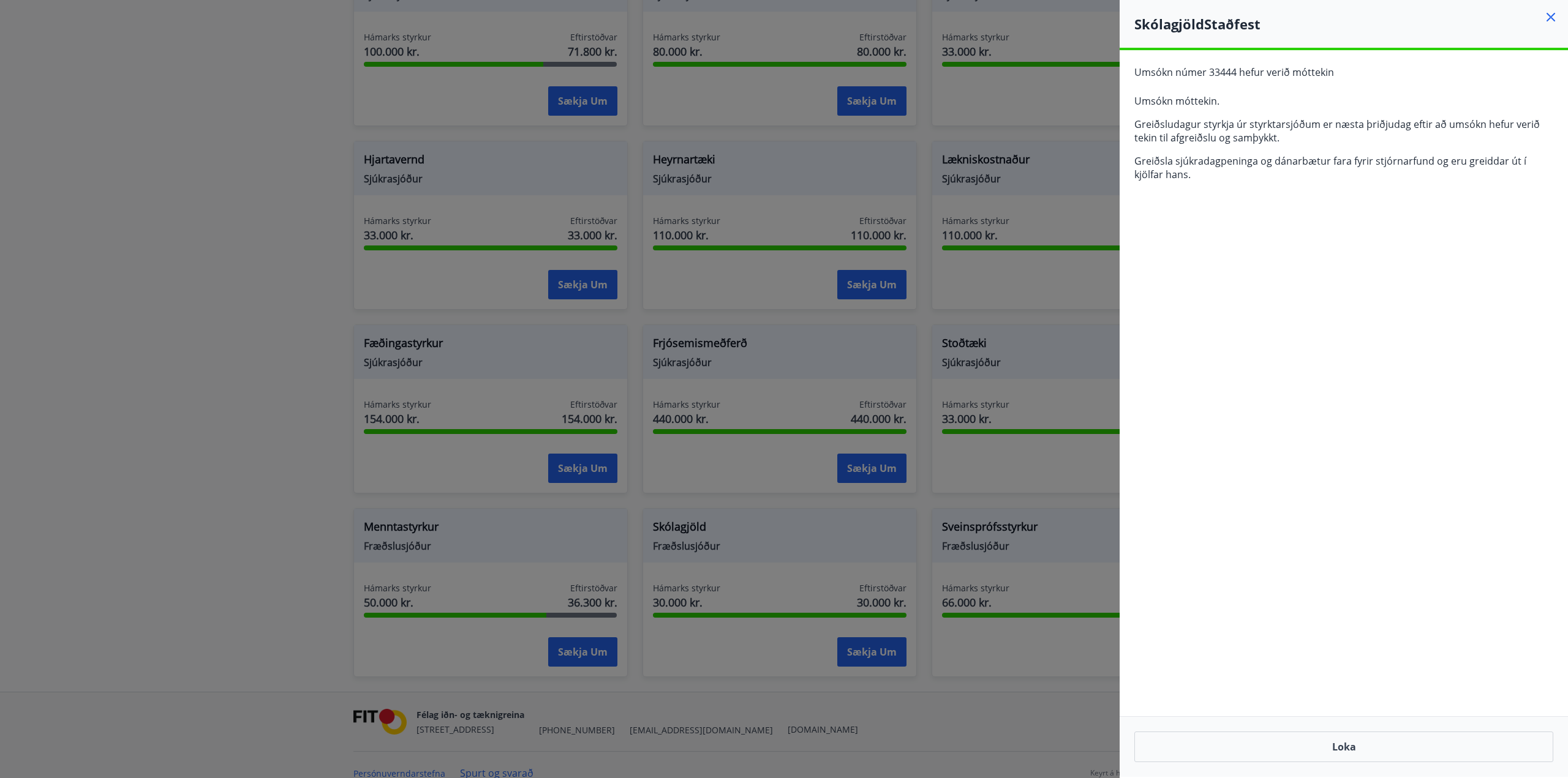
click at [1551, 16] on icon at bounding box center [1551, 17] width 1 height 1
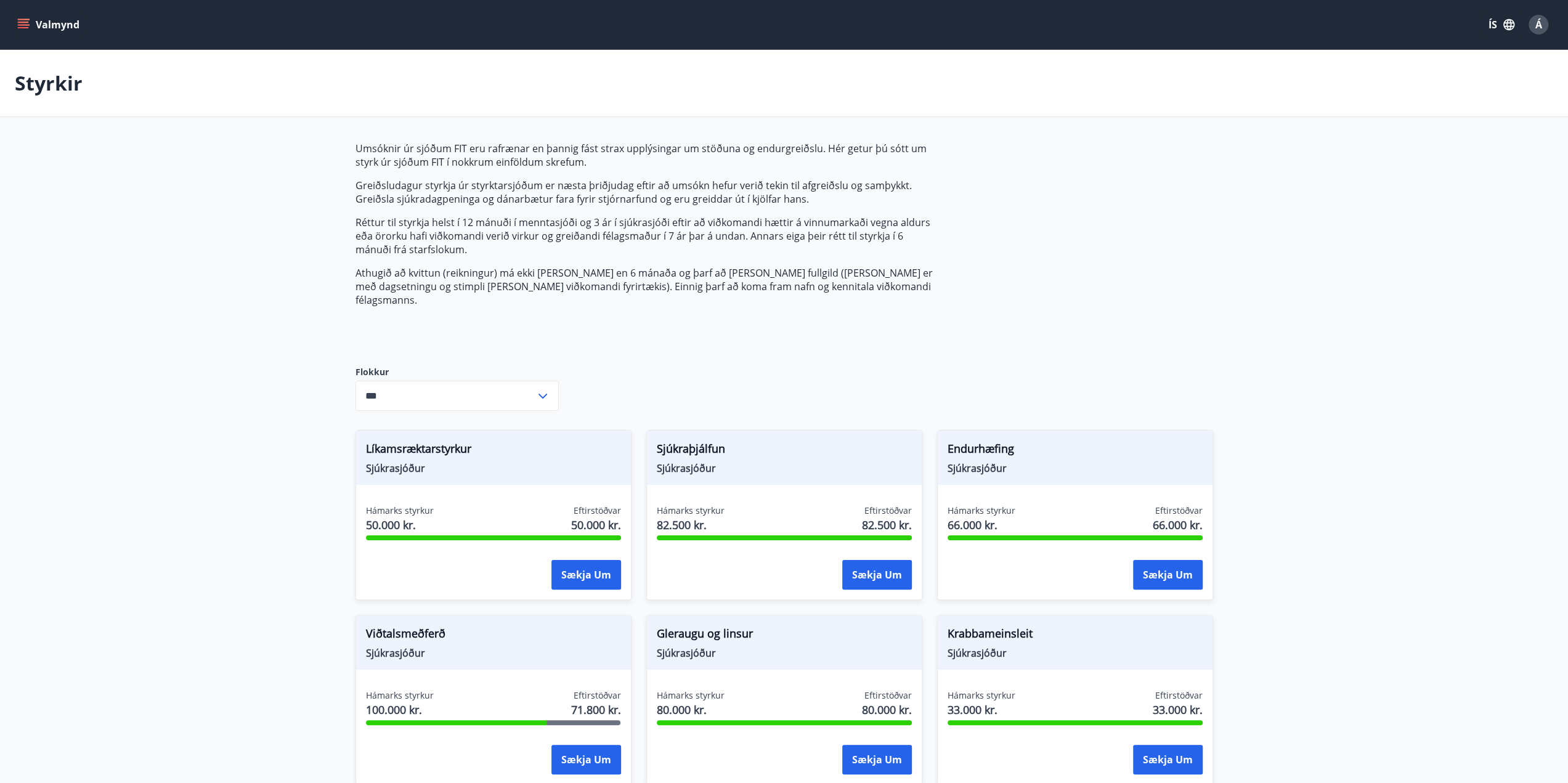
click at [41, 28] on button "Valmynd" at bounding box center [50, 25] width 70 height 23
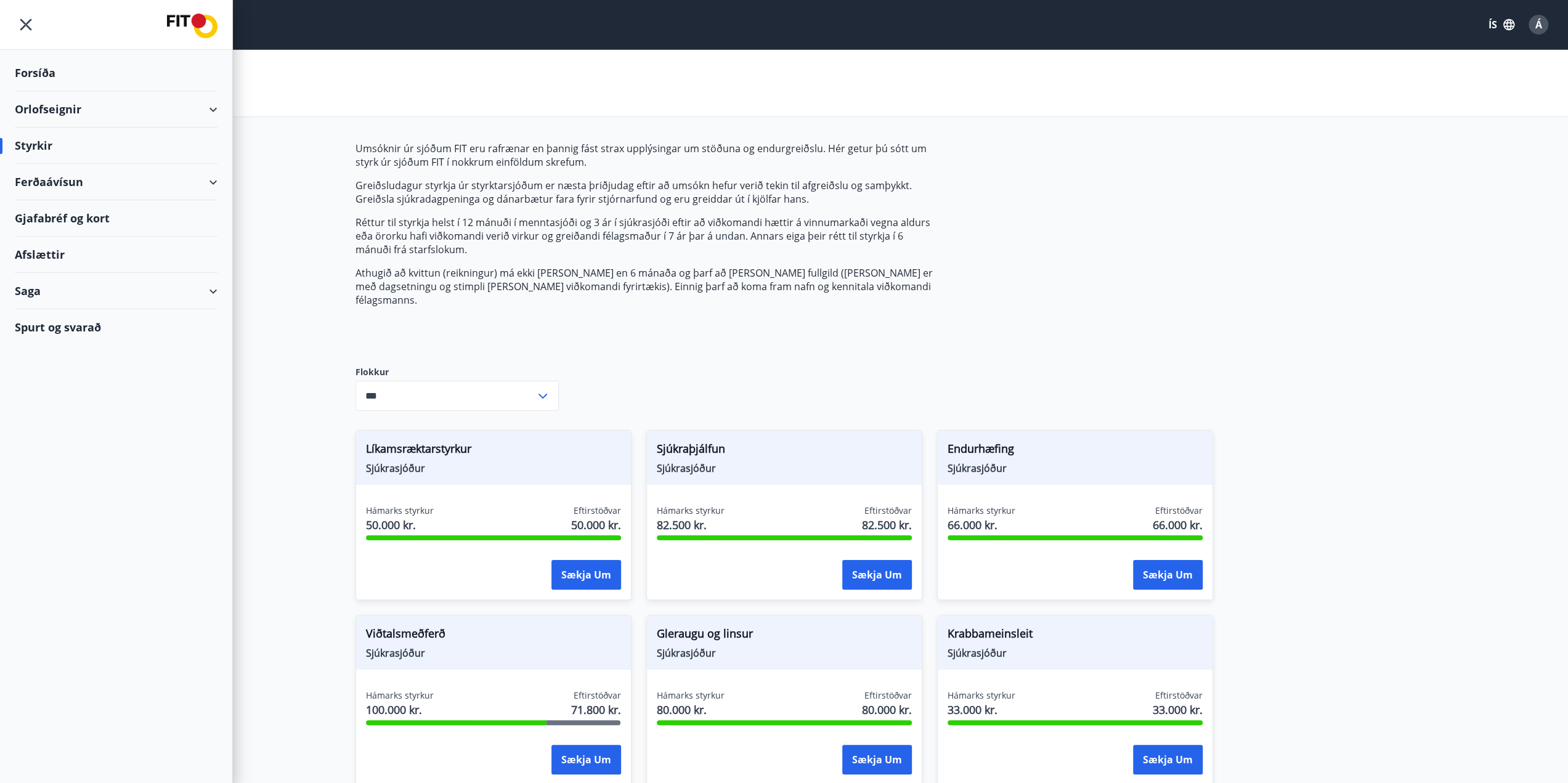
click at [201, 290] on div "Saga" at bounding box center [117, 291] width 203 height 36
click at [56, 369] on div "Umsóknir" at bounding box center [116, 373] width 183 height 26
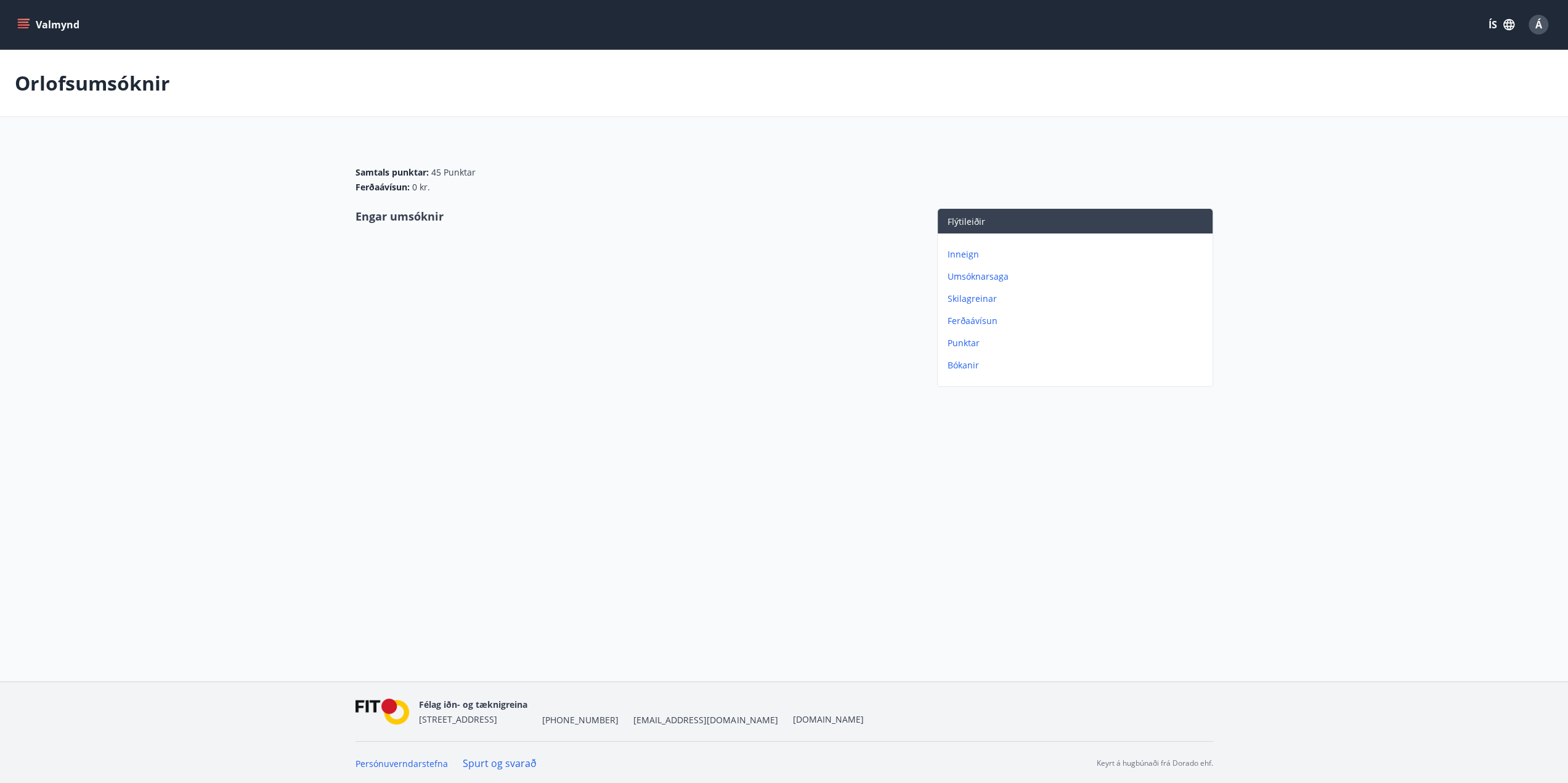
click at [988, 274] on p "Umsóknarsaga" at bounding box center [1078, 277] width 260 height 12
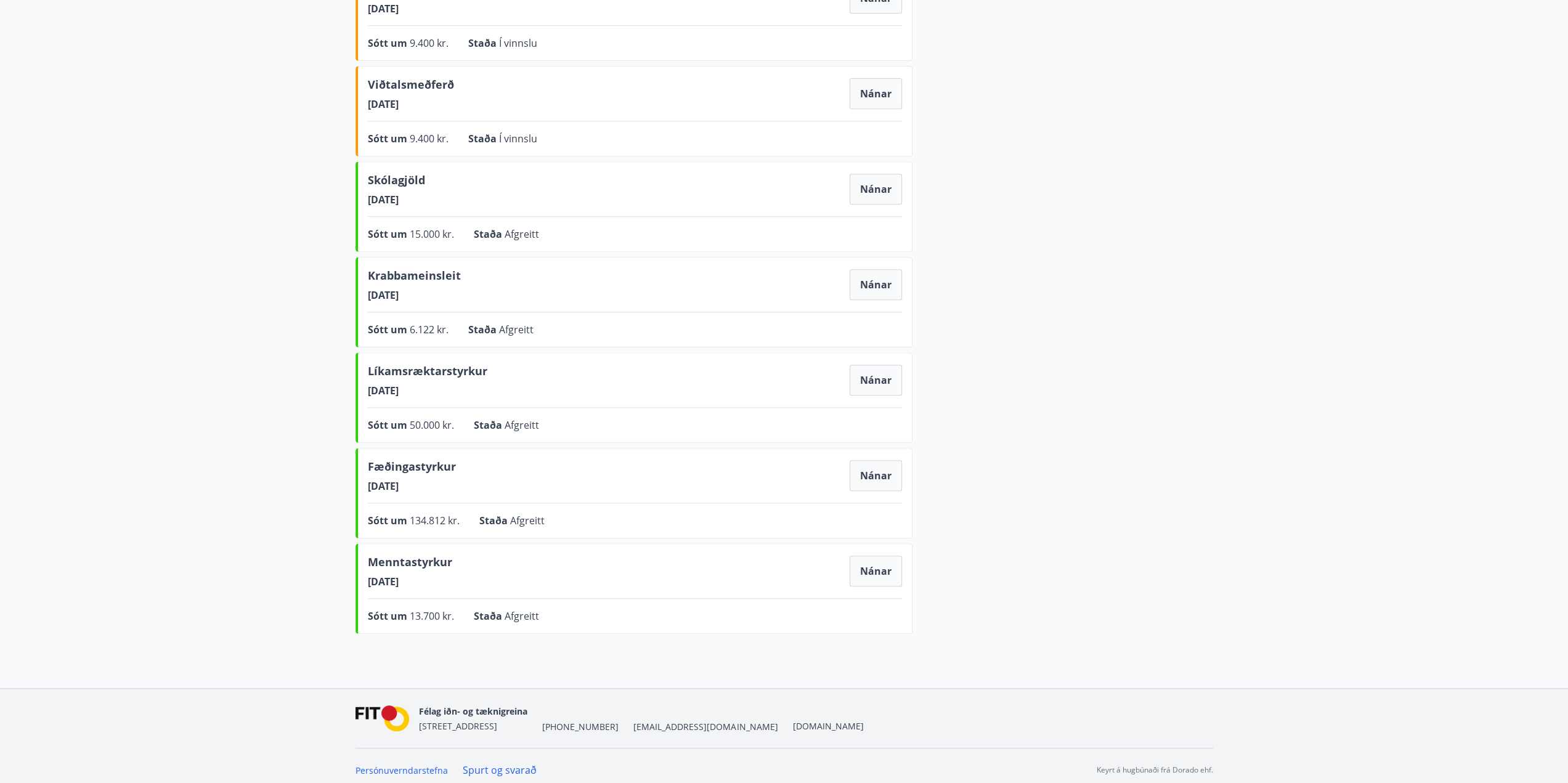
scroll to position [503, 0]
click at [879, 364] on button "Nánar" at bounding box center [876, 376] width 53 height 31
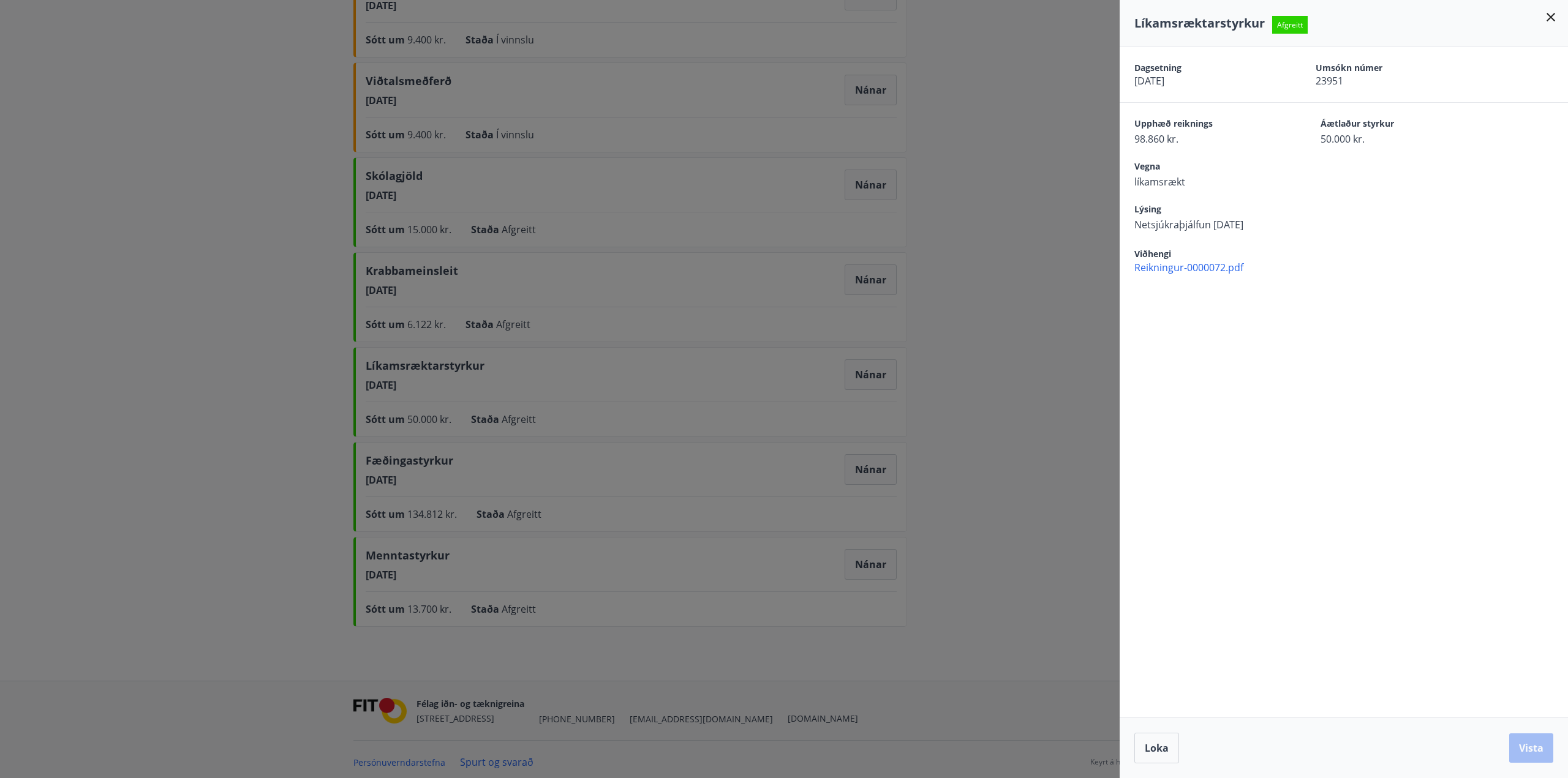
click at [1201, 263] on span "Reikningur-0000072.pdf" at bounding box center [1351, 267] width 433 height 13
click at [1553, 18] on icon at bounding box center [1551, 17] width 15 height 15
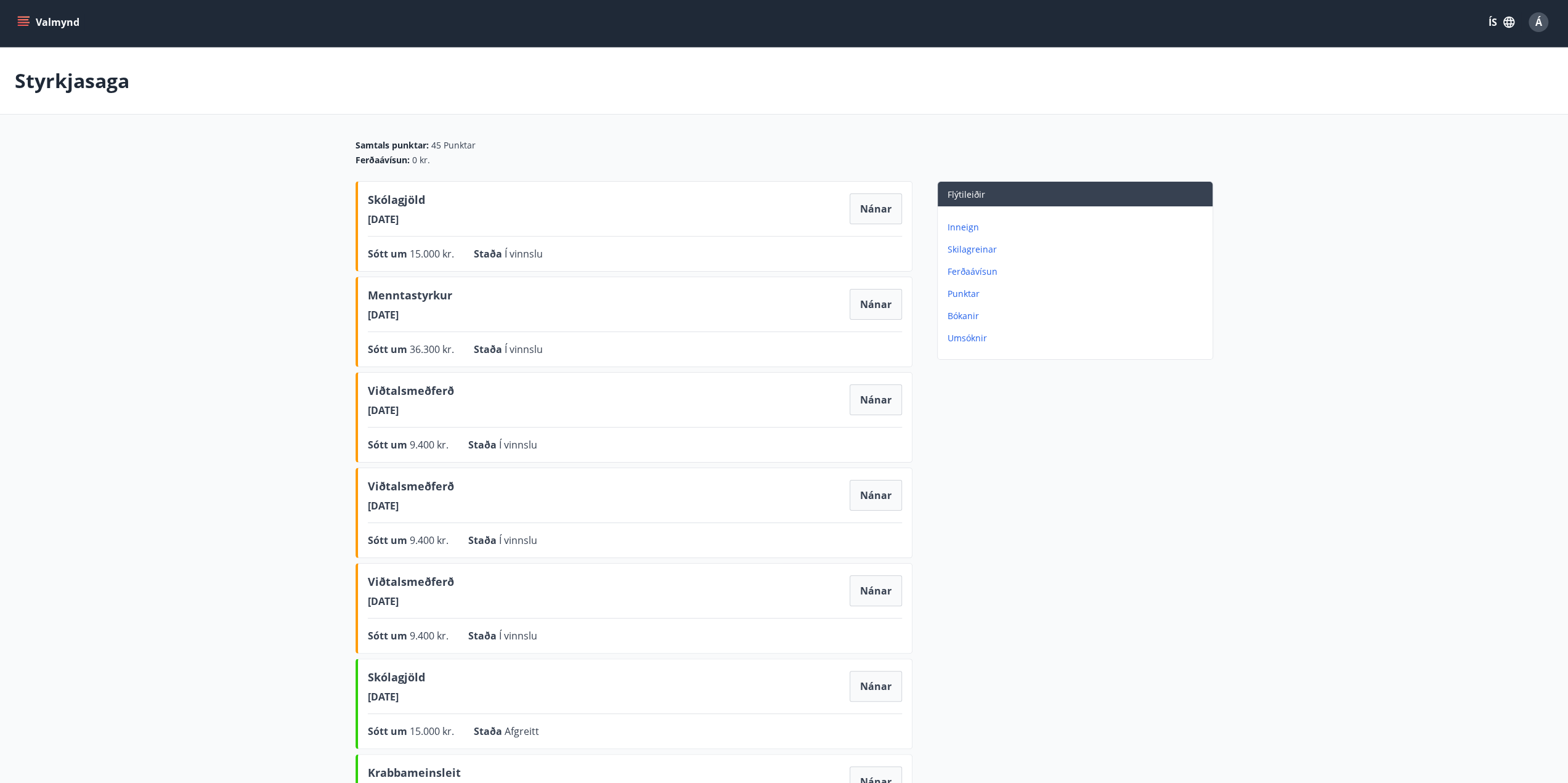
scroll to position [0, 0]
